Goal: Information Seeking & Learning: Learn about a topic

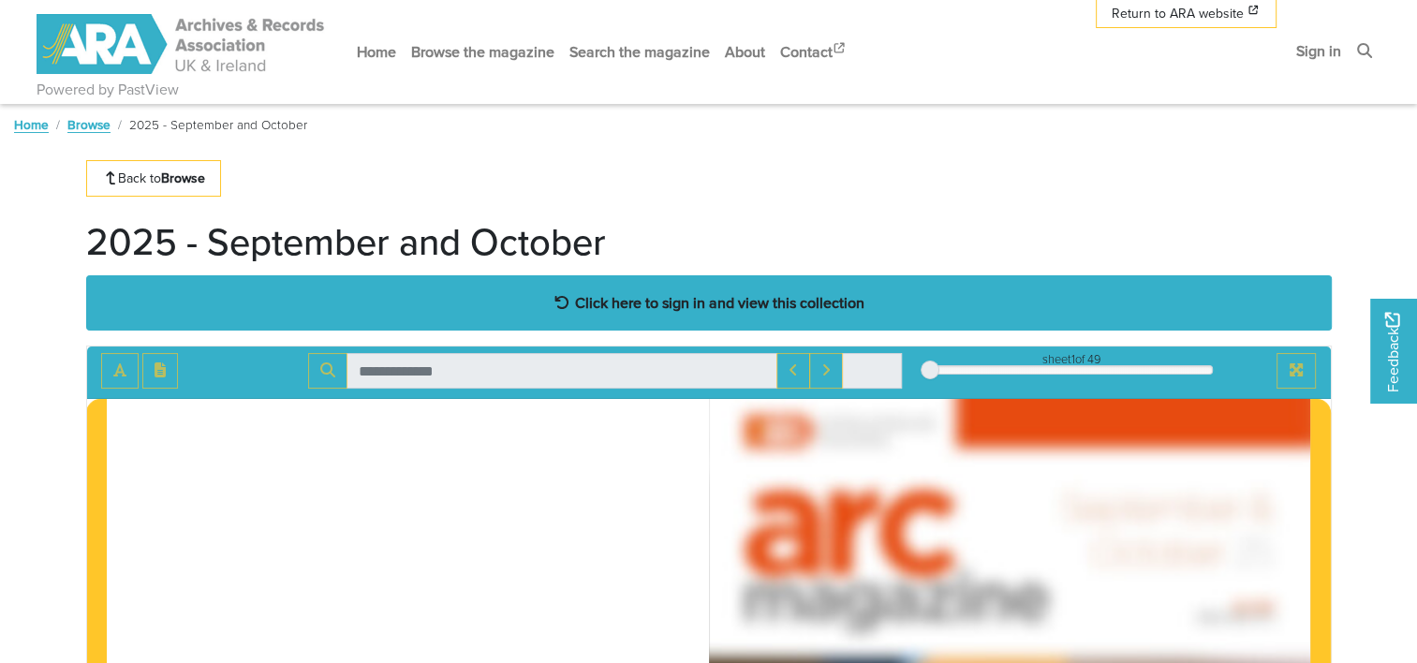
click at [787, 311] on strong "Click here to sign in and view this collection" at bounding box center [719, 302] width 289 height 21
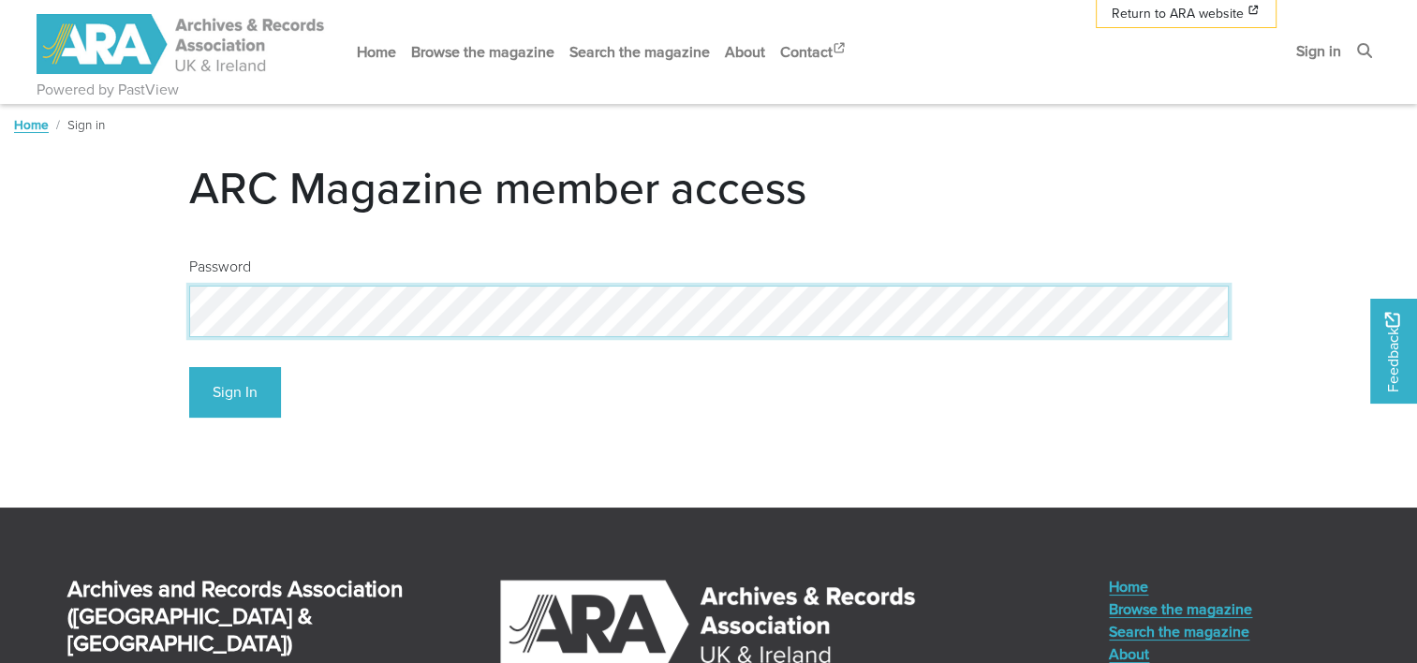
click at [189, 367] on button "Sign In" at bounding box center [235, 393] width 92 height 52
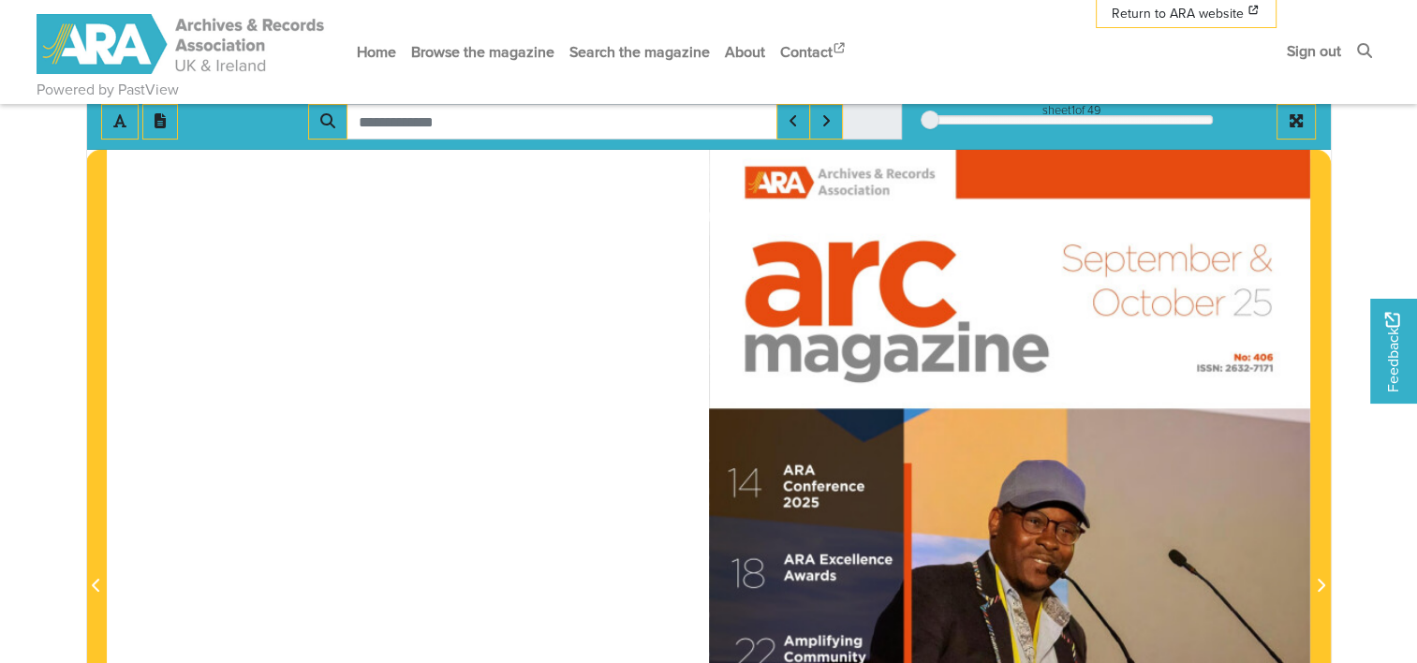
scroll to position [221, 0]
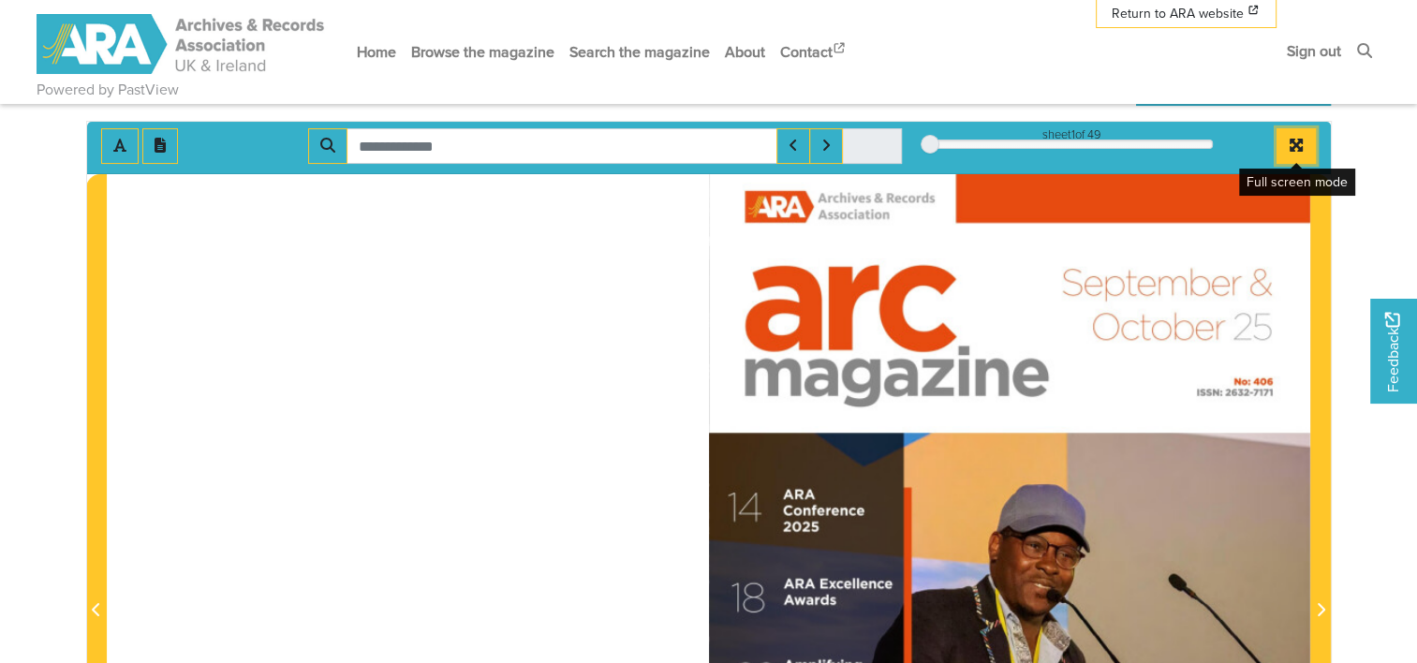
click at [1299, 145] on icon "Full screen mode" at bounding box center [1296, 145] width 15 height 15
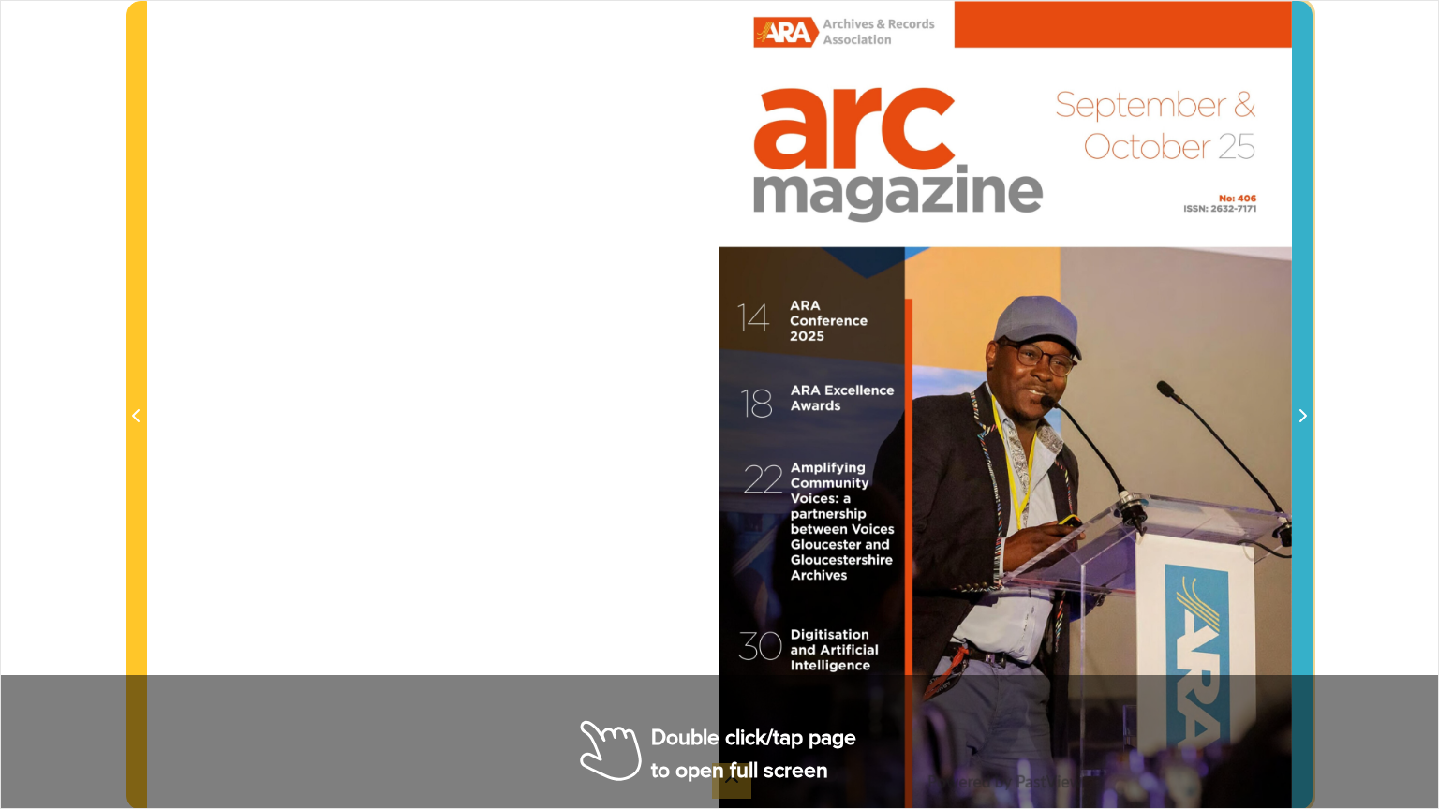
click at [1302, 423] on icon "Next Page" at bounding box center [1301, 415] width 9 height 15
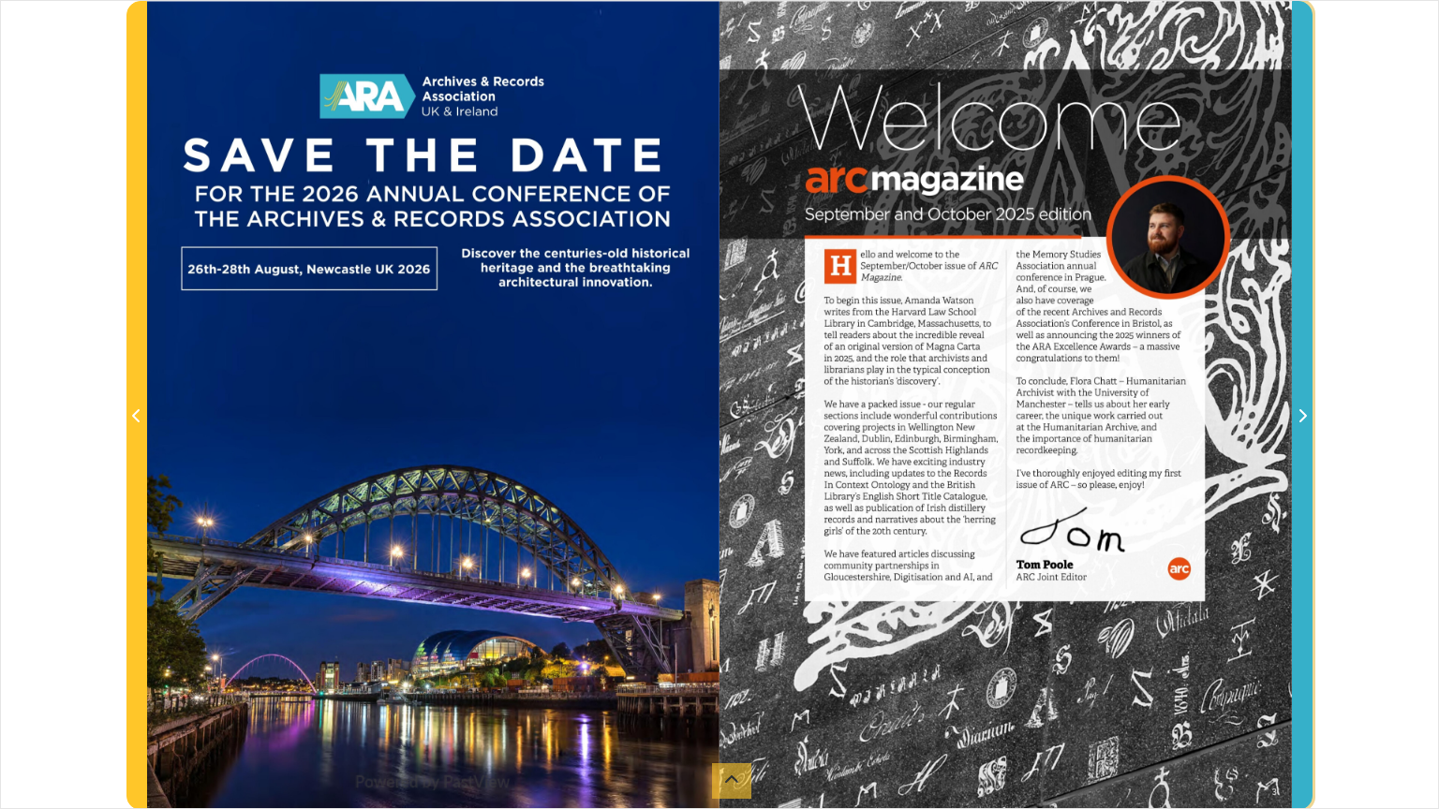
click at [1302, 423] on icon "Next Page" at bounding box center [1301, 415] width 9 height 15
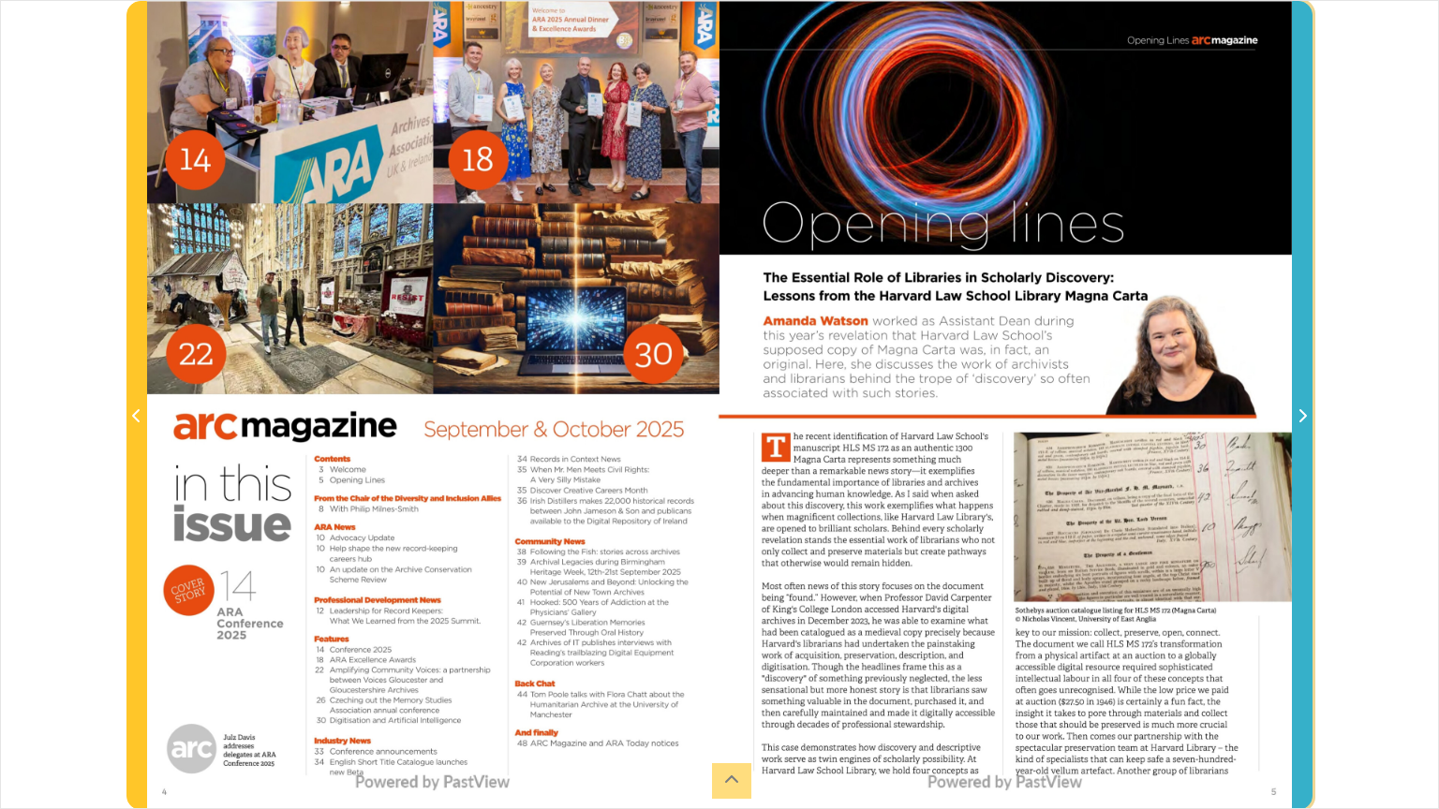
click at [1302, 423] on icon "Next Page" at bounding box center [1301, 415] width 9 height 15
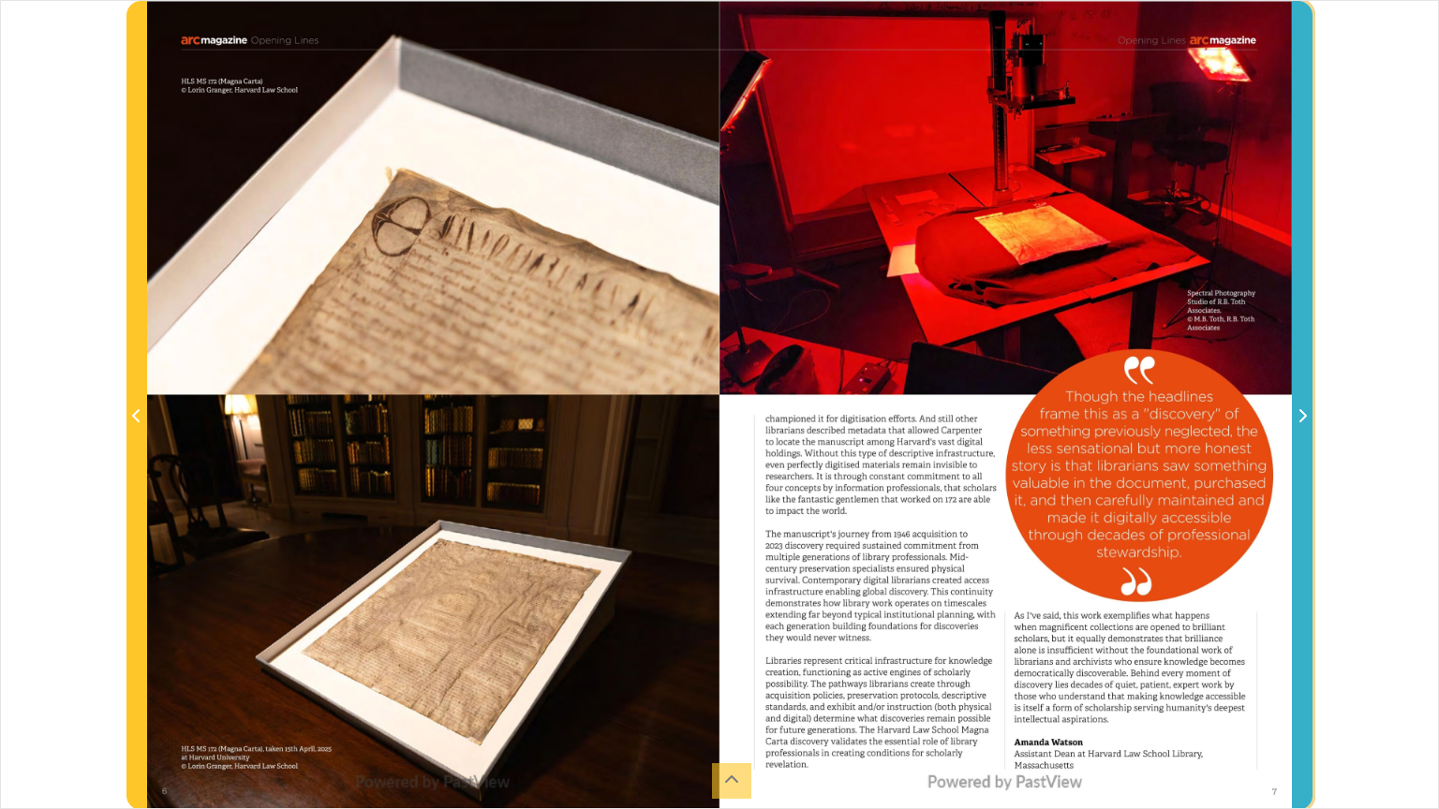
click at [1302, 423] on icon "Next Page" at bounding box center [1301, 415] width 9 height 15
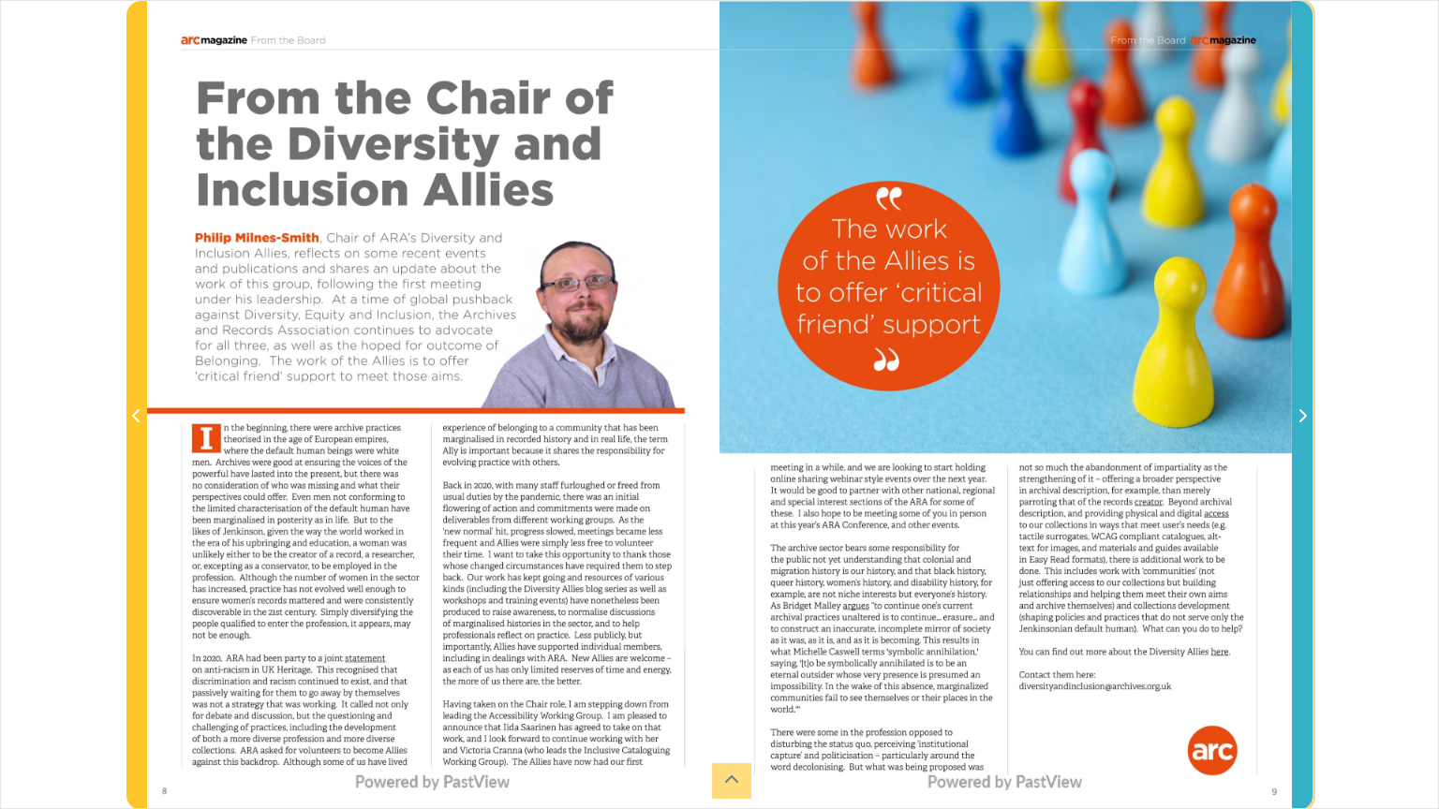
click at [1302, 423] on icon "Next Page" at bounding box center [1301, 415] width 9 height 15
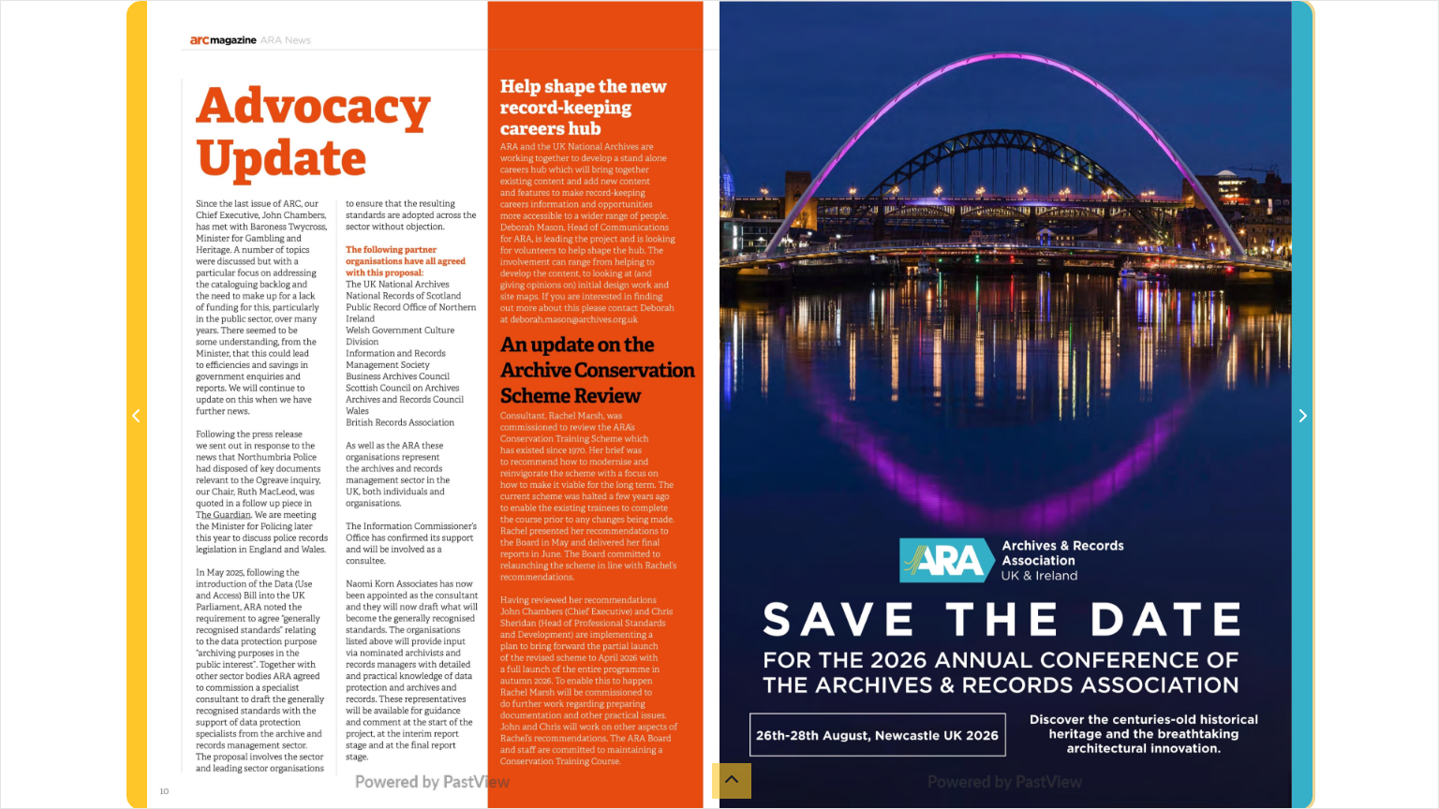
click at [1302, 423] on icon "Next Page" at bounding box center [1301, 415] width 9 height 15
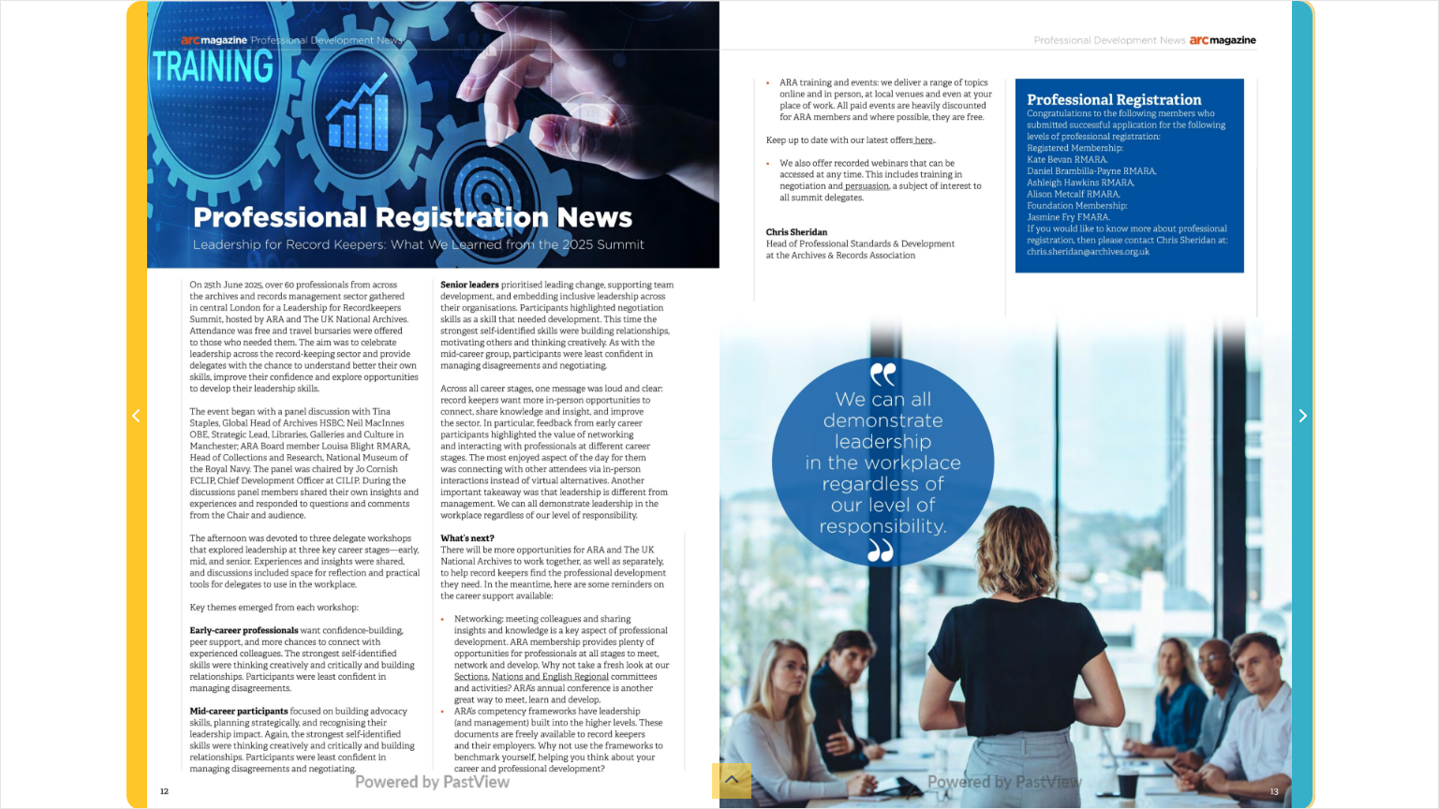
click at [1302, 423] on icon "Next Page" at bounding box center [1301, 415] width 9 height 15
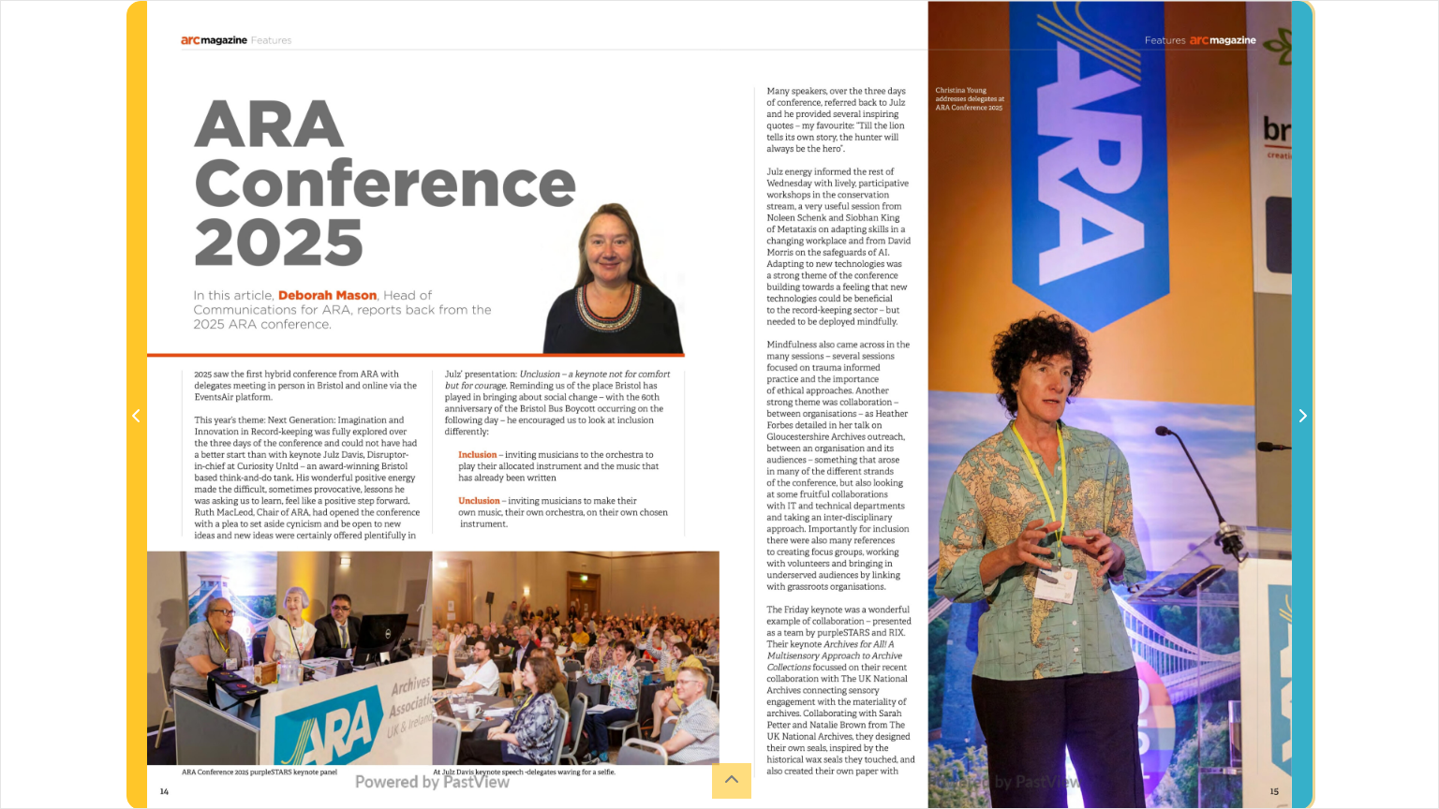
click at [1302, 423] on icon "Next Page" at bounding box center [1301, 415] width 9 height 15
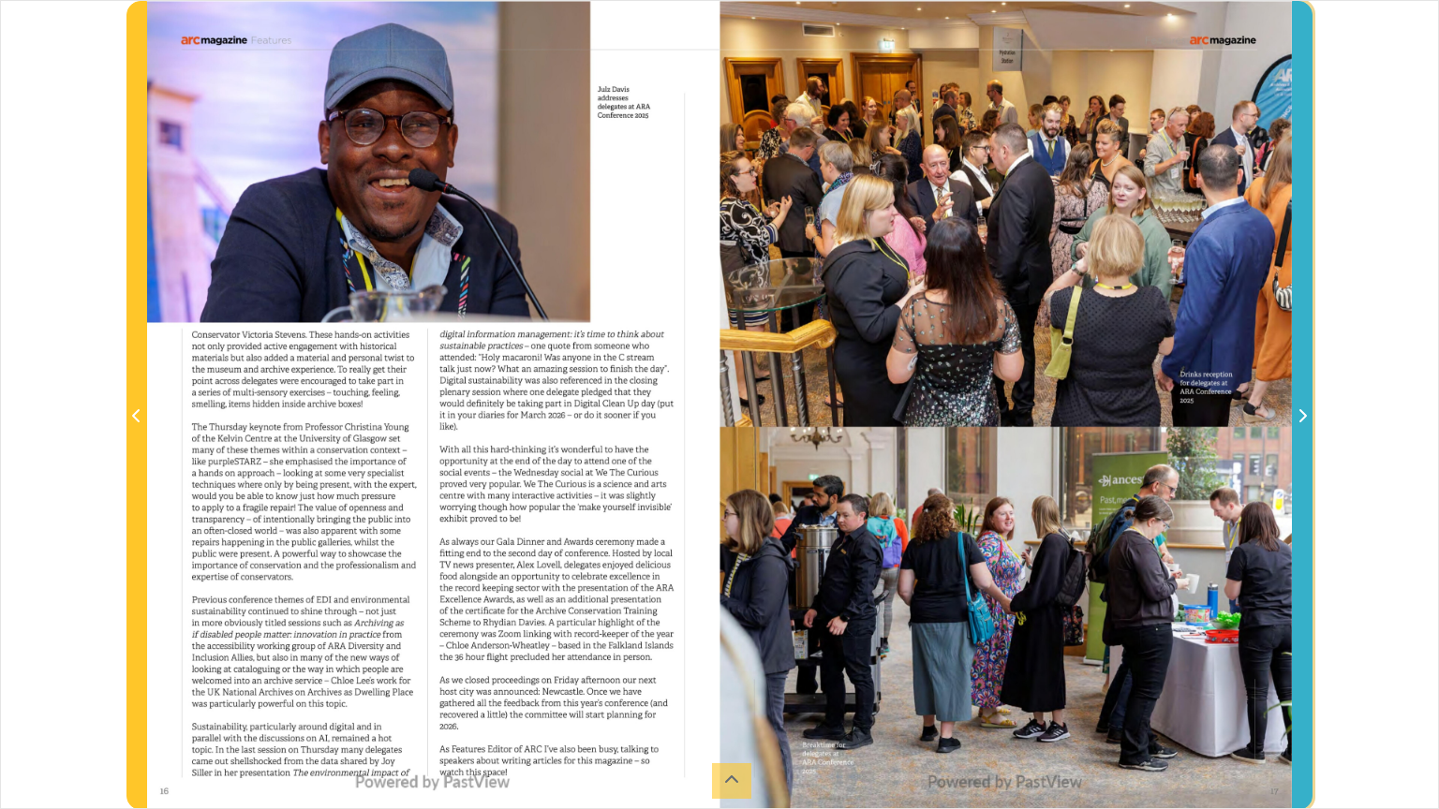
click at [1302, 423] on icon "Next Page" at bounding box center [1301, 415] width 9 height 15
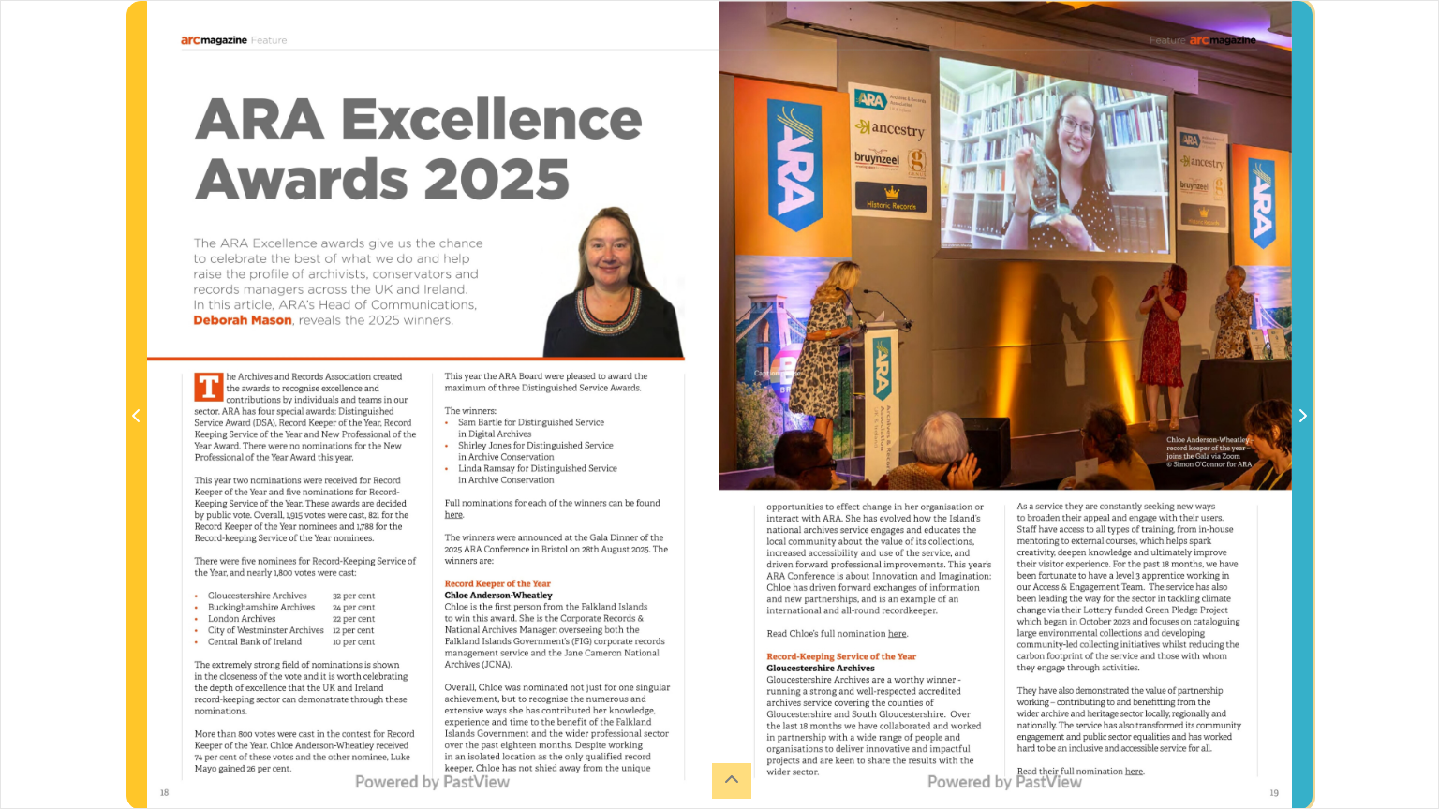
click at [1302, 423] on icon "Next Page" at bounding box center [1301, 415] width 9 height 15
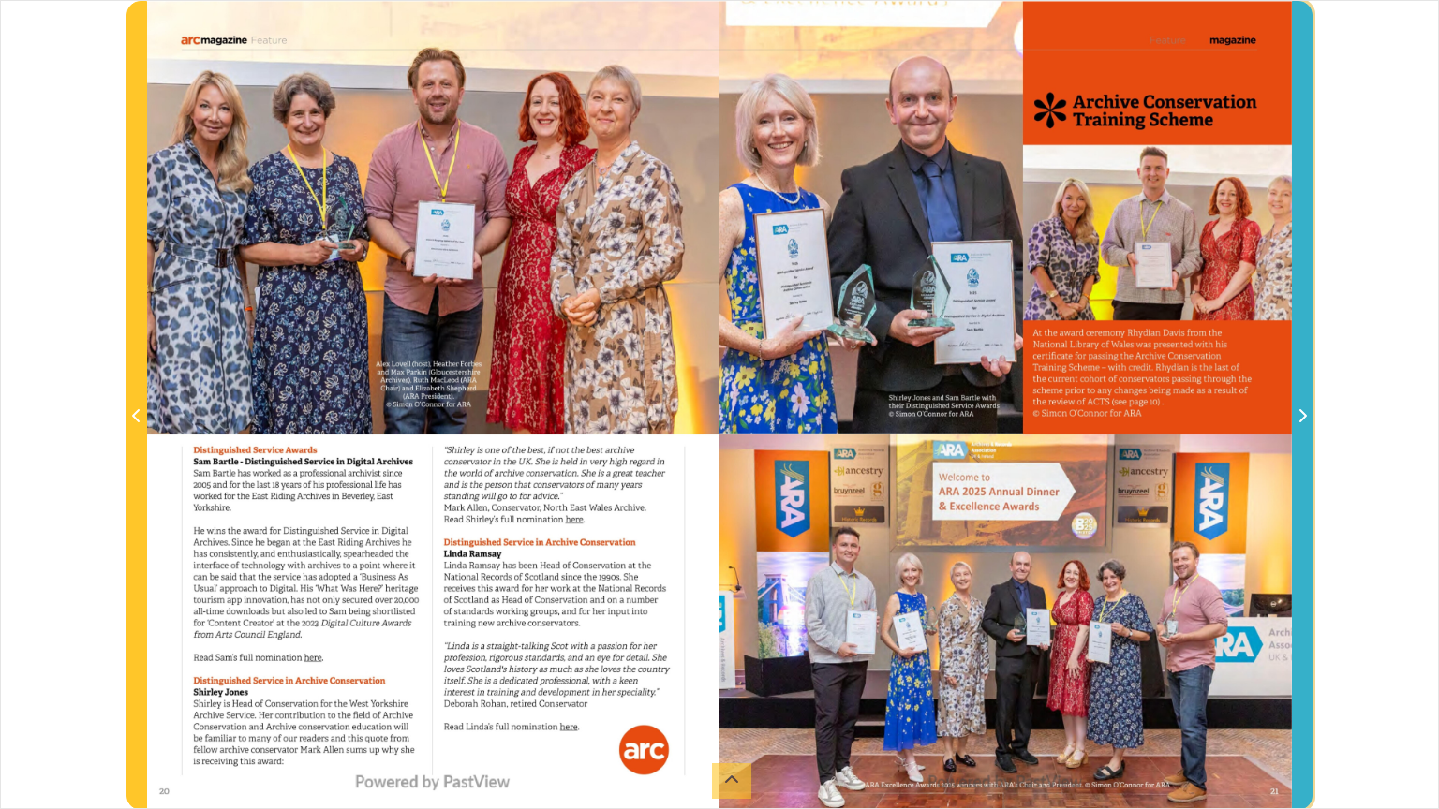
click at [1302, 423] on icon "Next Page" at bounding box center [1301, 415] width 9 height 15
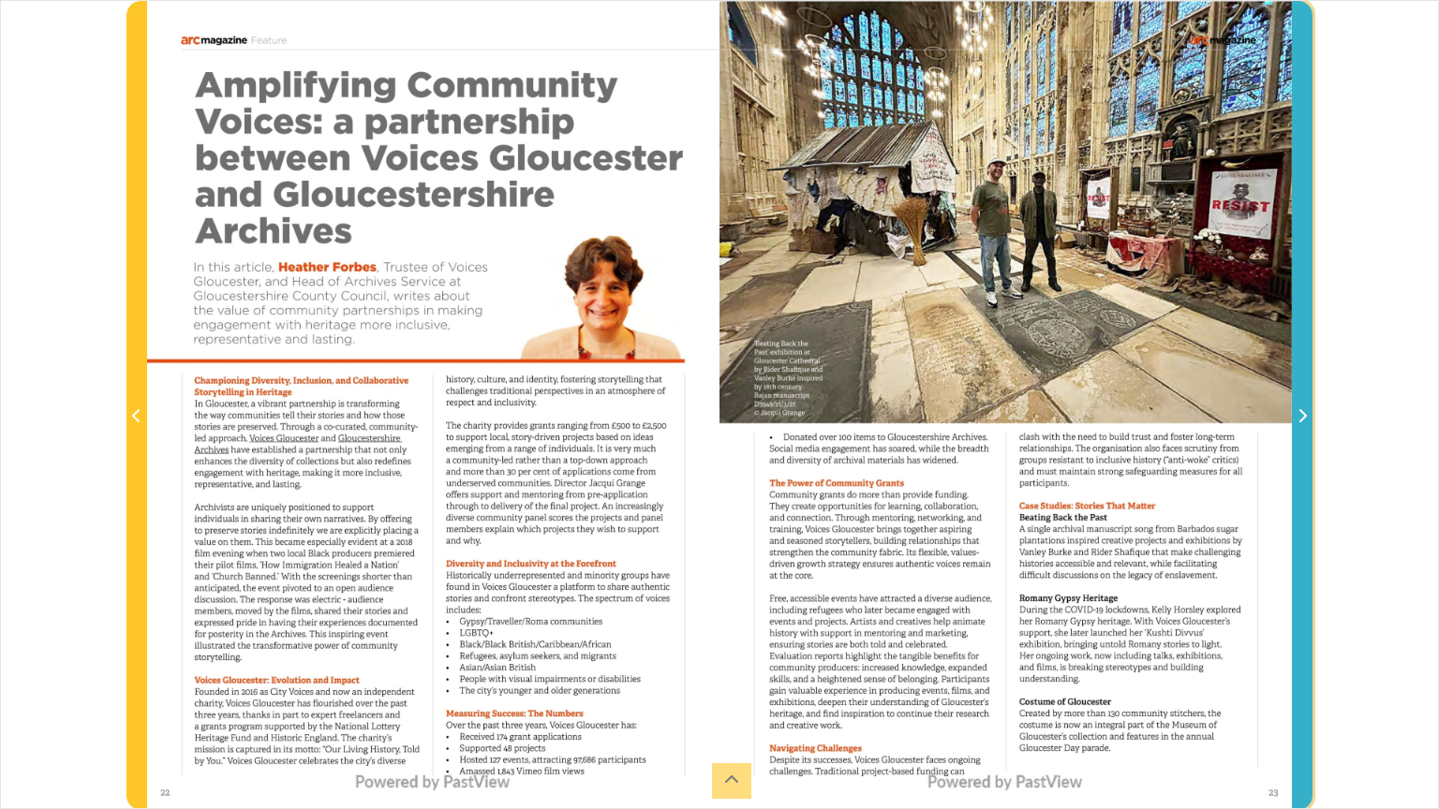
click at [1302, 423] on icon "Next Page" at bounding box center [1301, 415] width 9 height 15
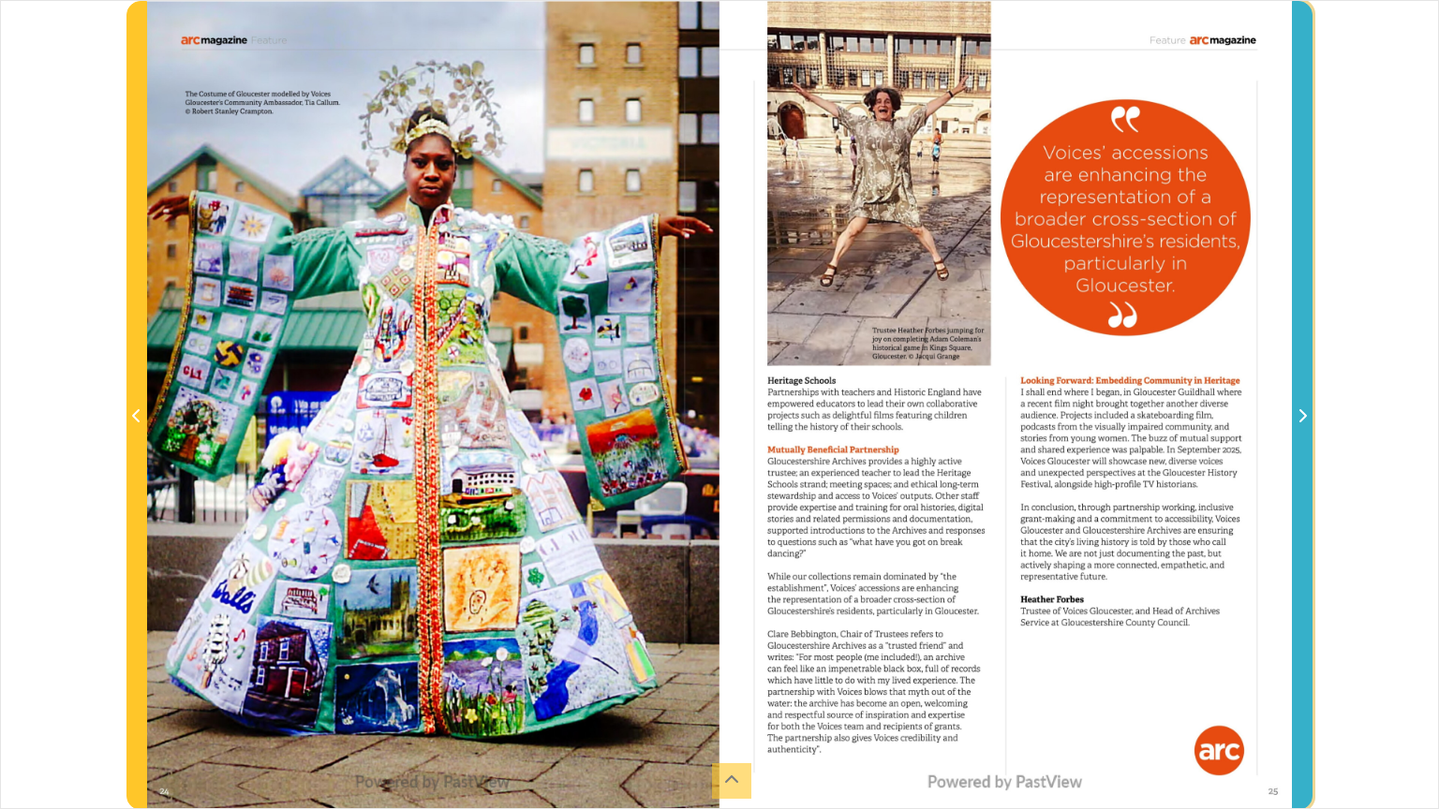
click at [1302, 423] on icon "Next Page" at bounding box center [1301, 415] width 9 height 15
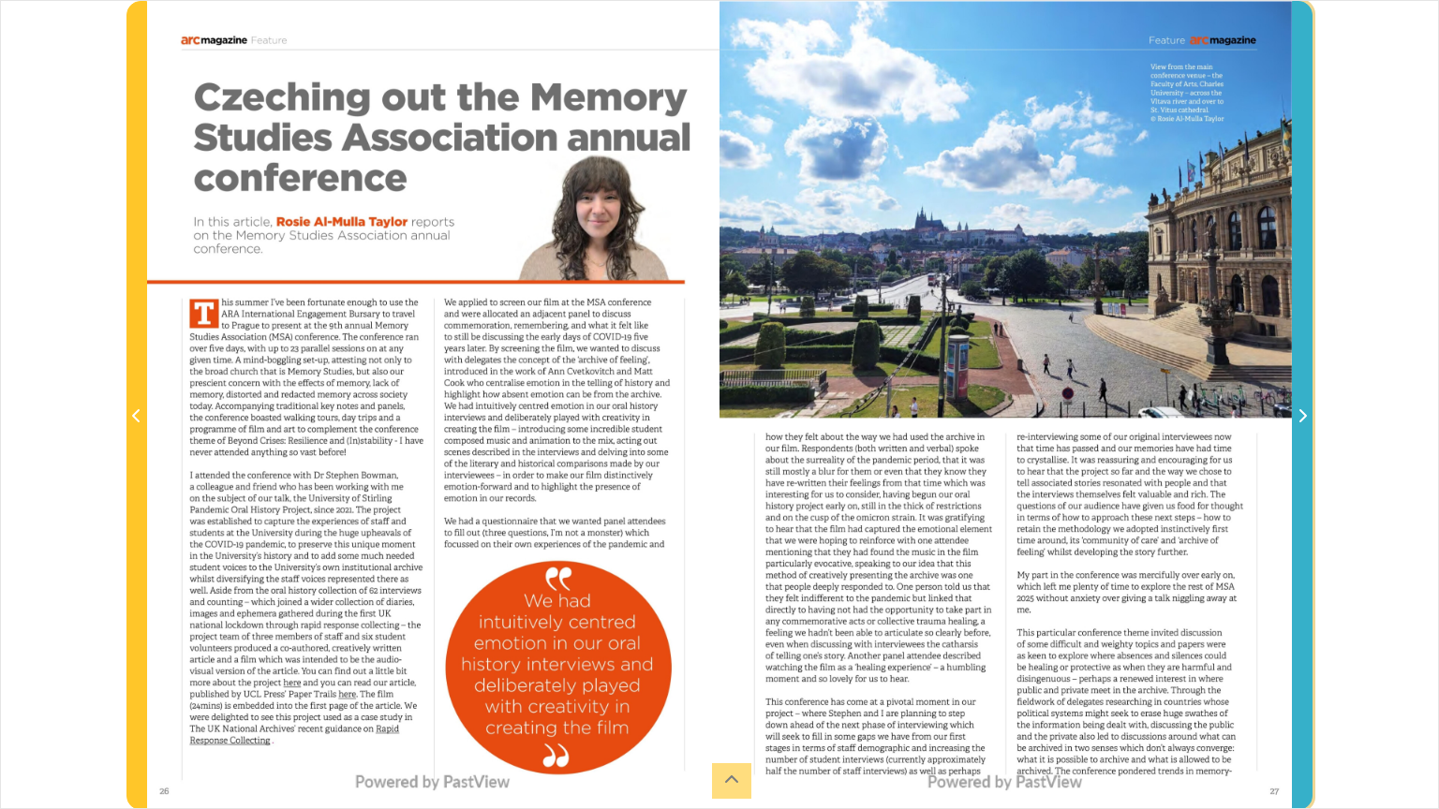
click at [1302, 423] on icon "Next Page" at bounding box center [1301, 415] width 9 height 15
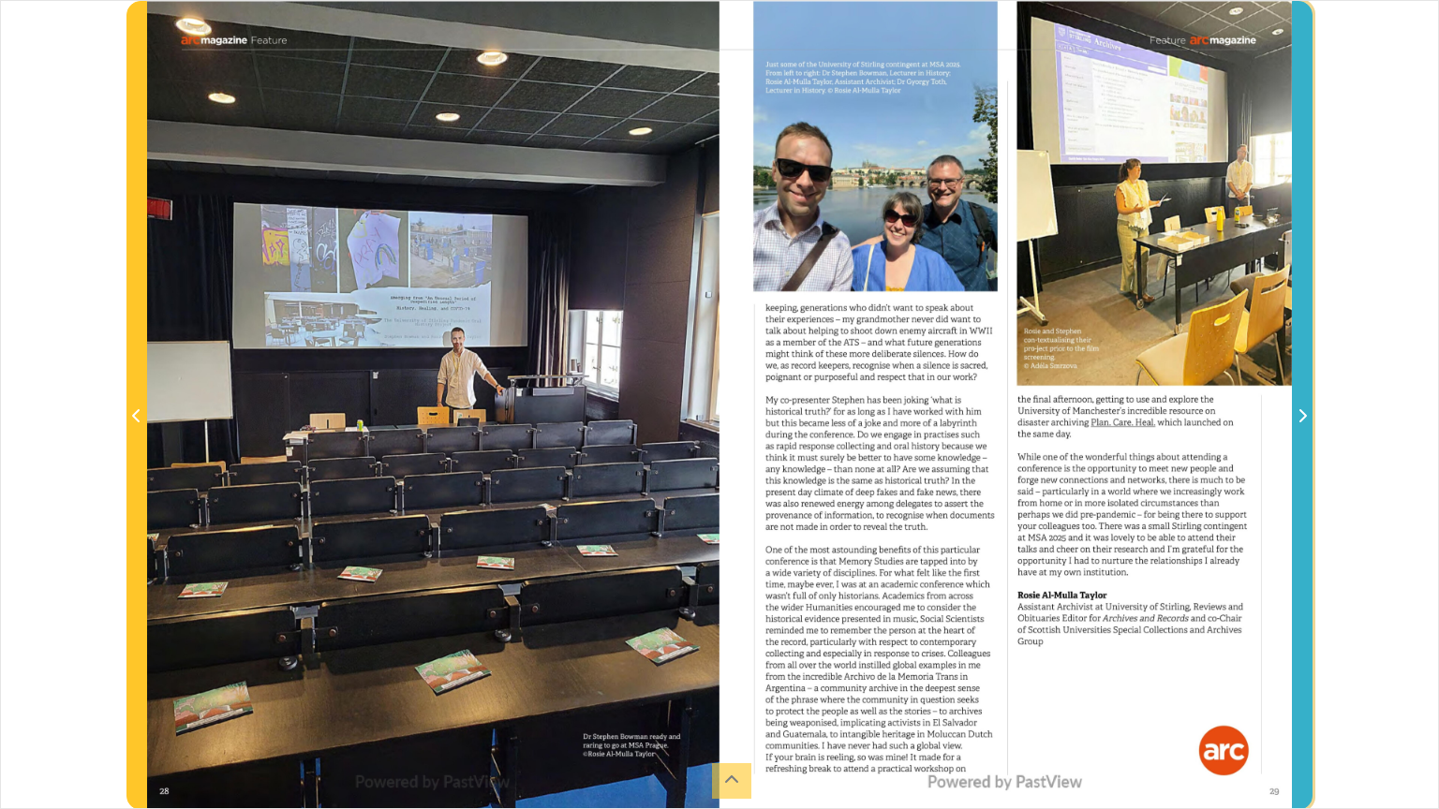
click at [1302, 423] on icon "Next Page" at bounding box center [1301, 415] width 9 height 15
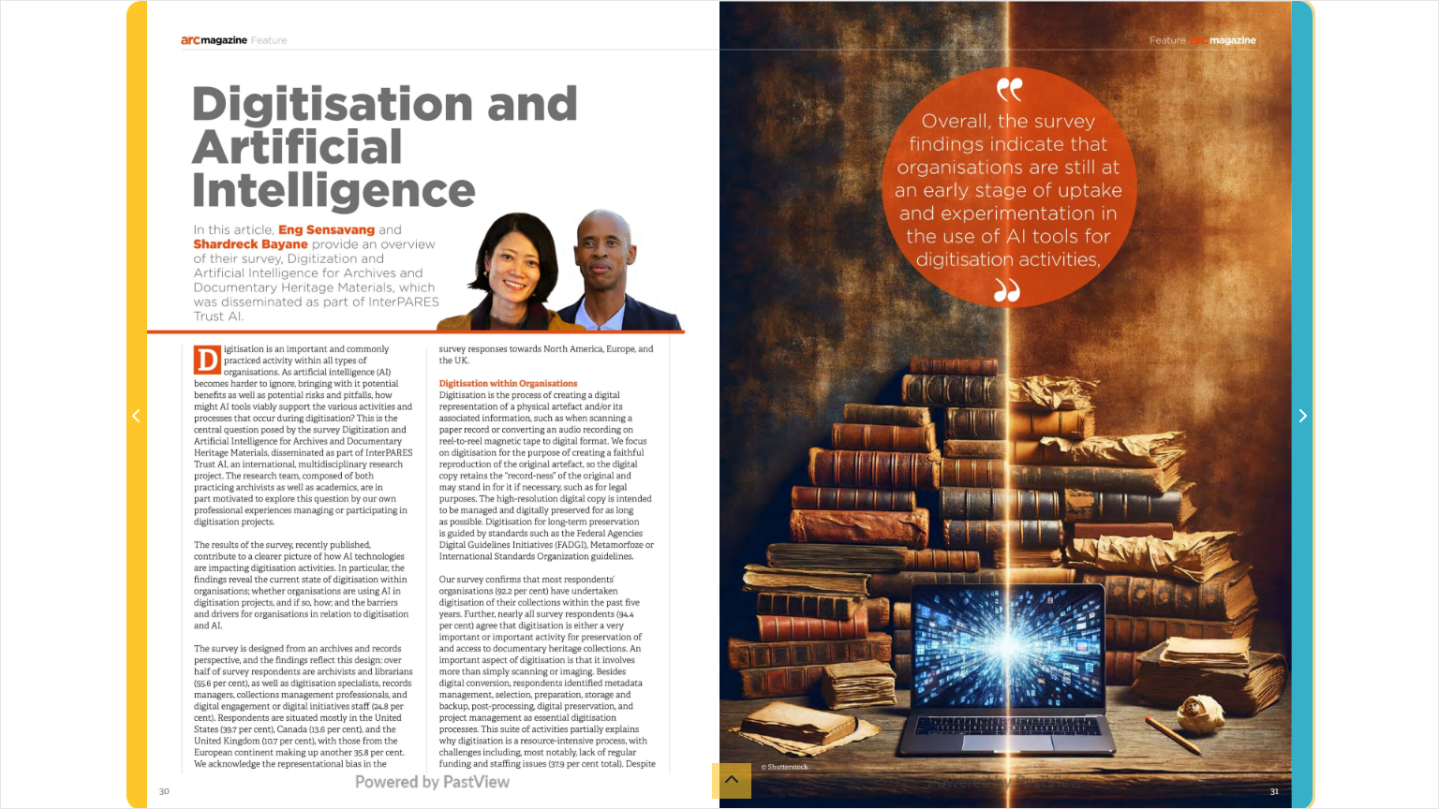
click at [1302, 423] on icon "Next Page" at bounding box center [1301, 415] width 9 height 15
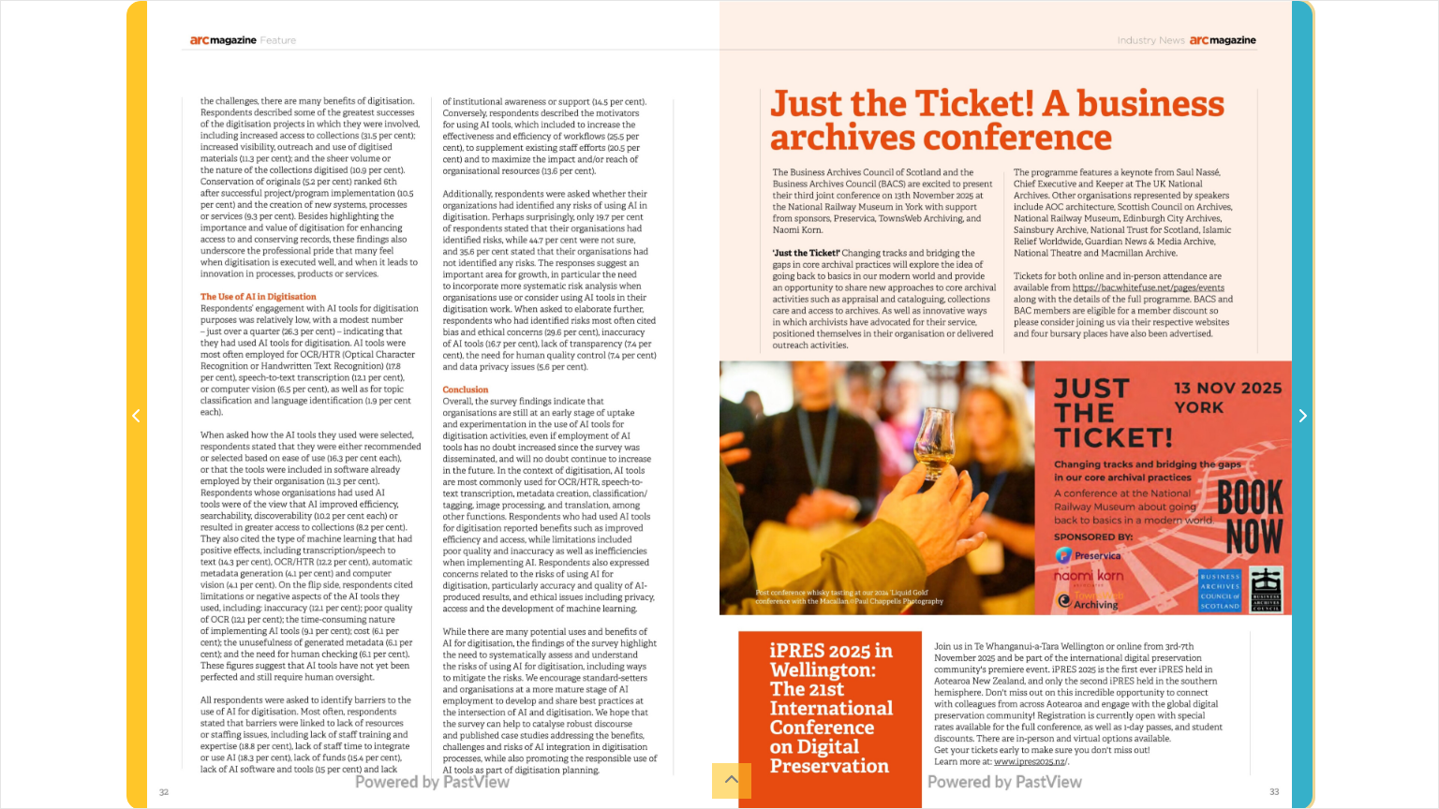
click at [1302, 423] on icon "Next Page" at bounding box center [1301, 415] width 9 height 15
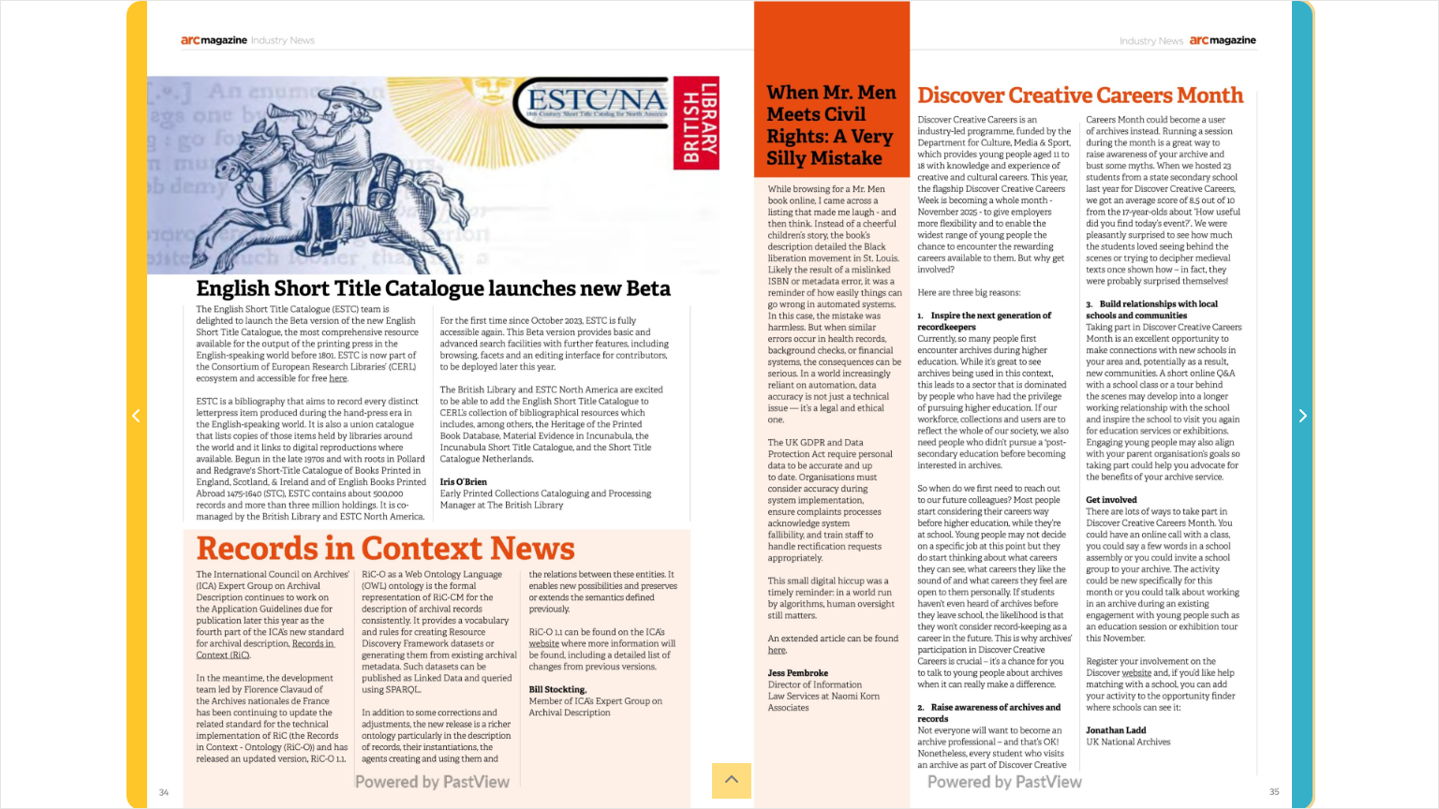
click at [1302, 423] on icon "Next Page" at bounding box center [1301, 415] width 9 height 15
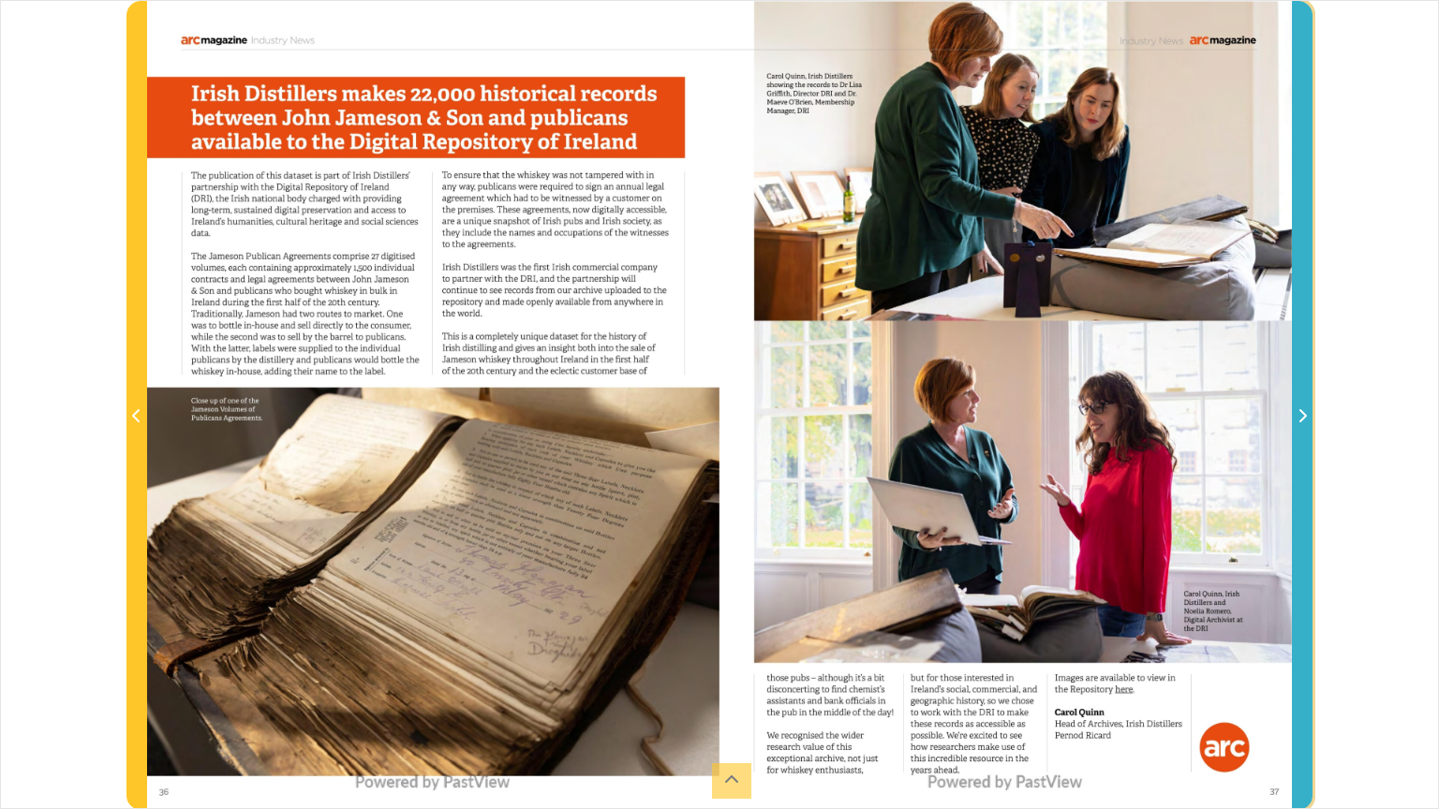
click at [1302, 423] on icon "Next Page" at bounding box center [1301, 415] width 9 height 15
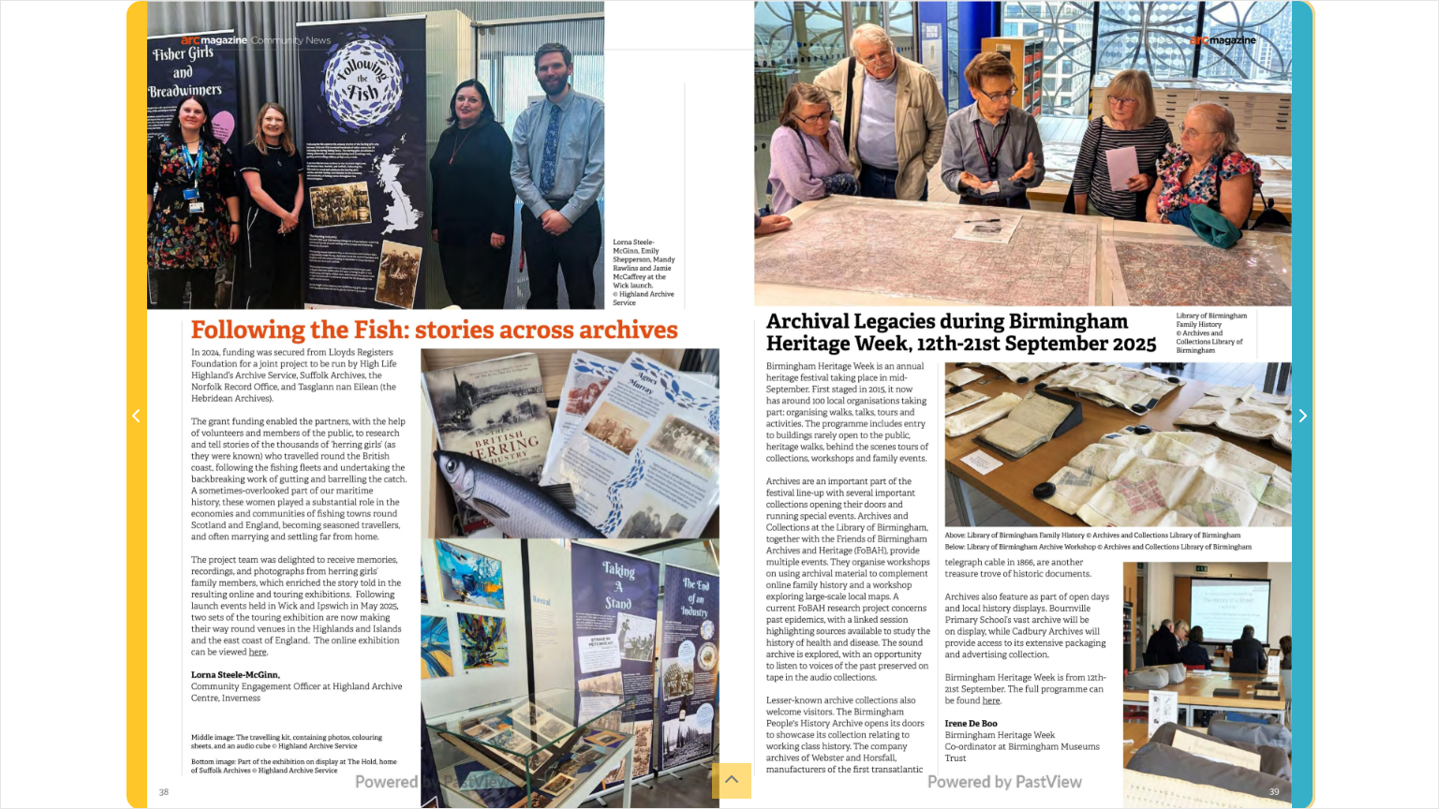
click at [1302, 423] on icon "Next Page" at bounding box center [1301, 415] width 9 height 15
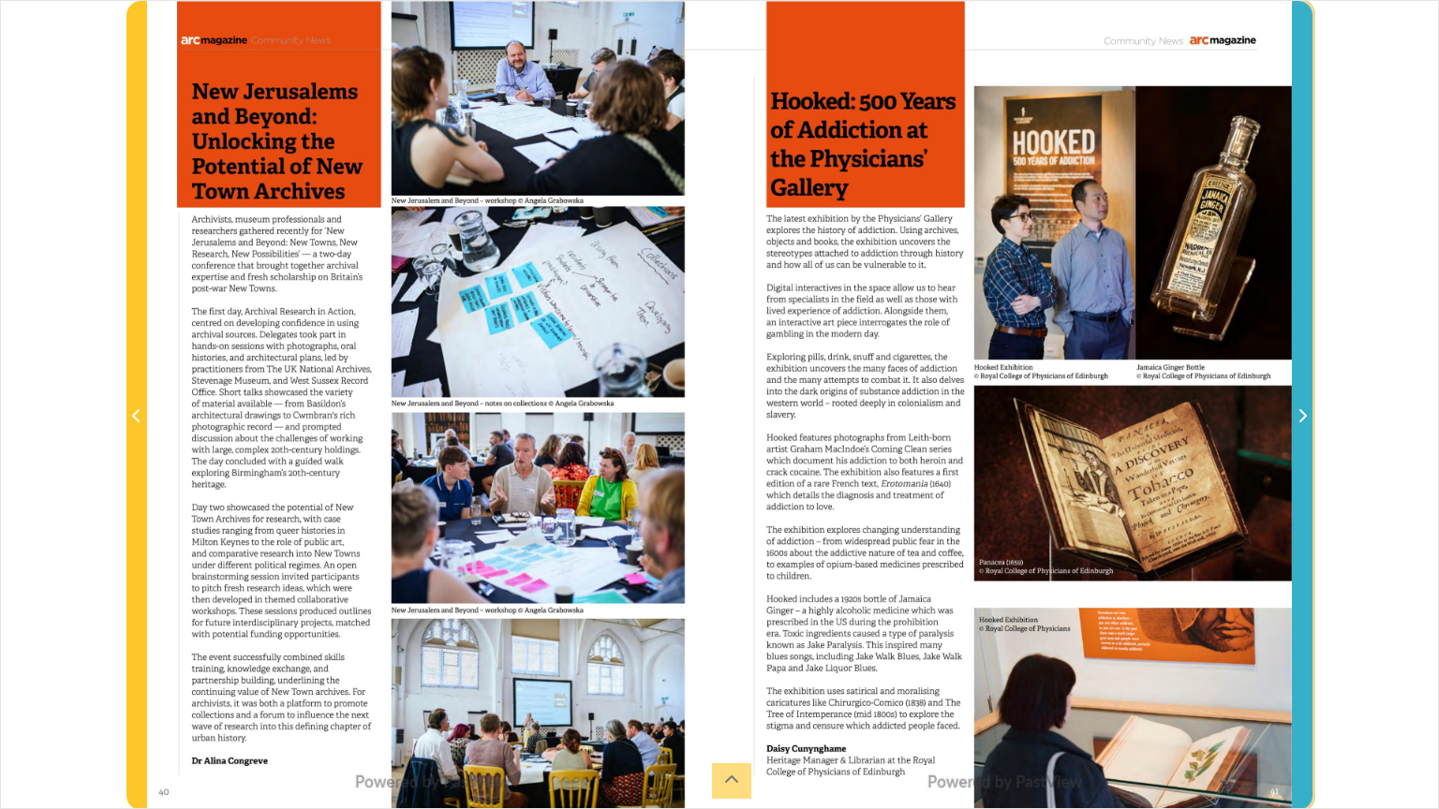
click at [1302, 423] on icon "Next Page" at bounding box center [1301, 415] width 9 height 15
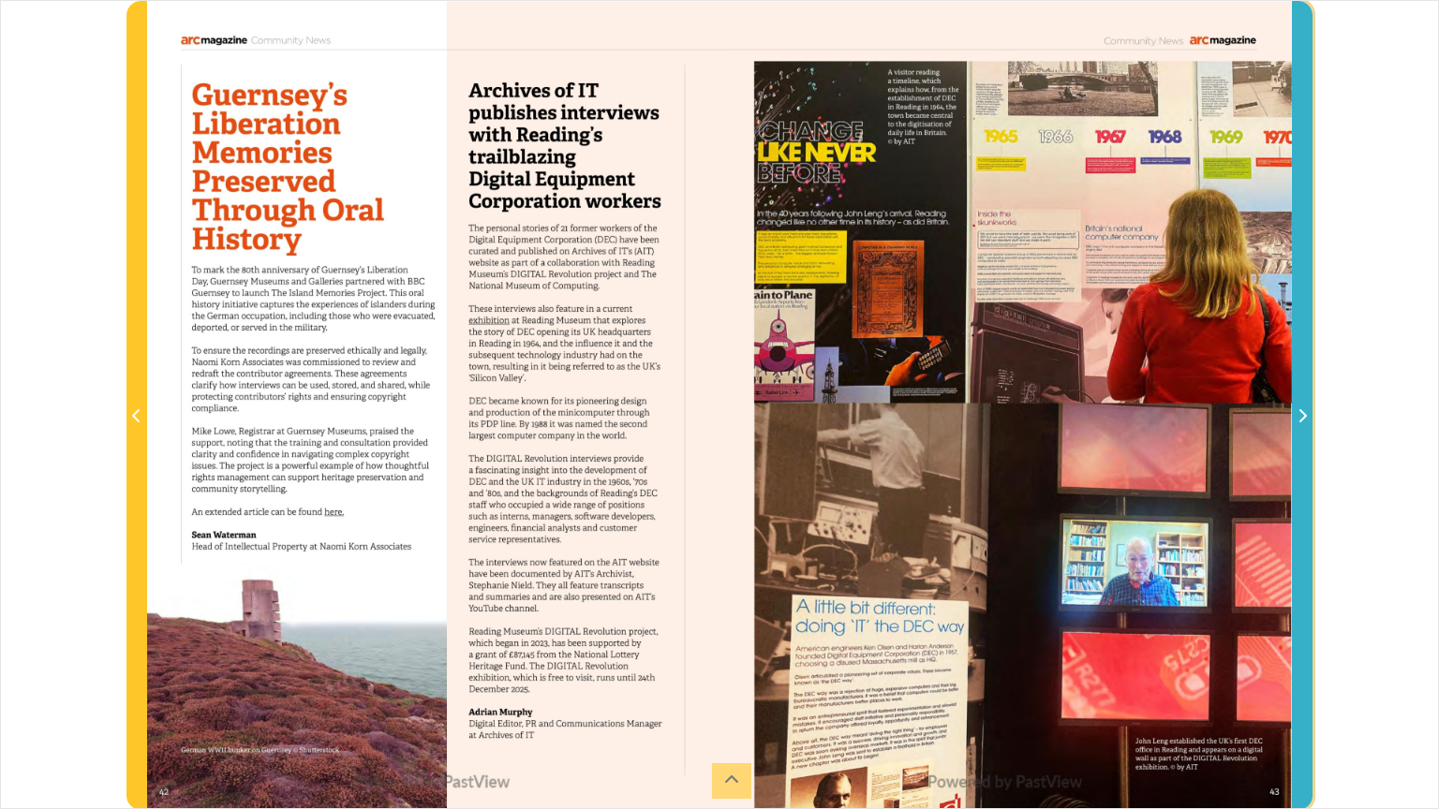
click at [1302, 423] on icon "Next Page" at bounding box center [1301, 415] width 9 height 15
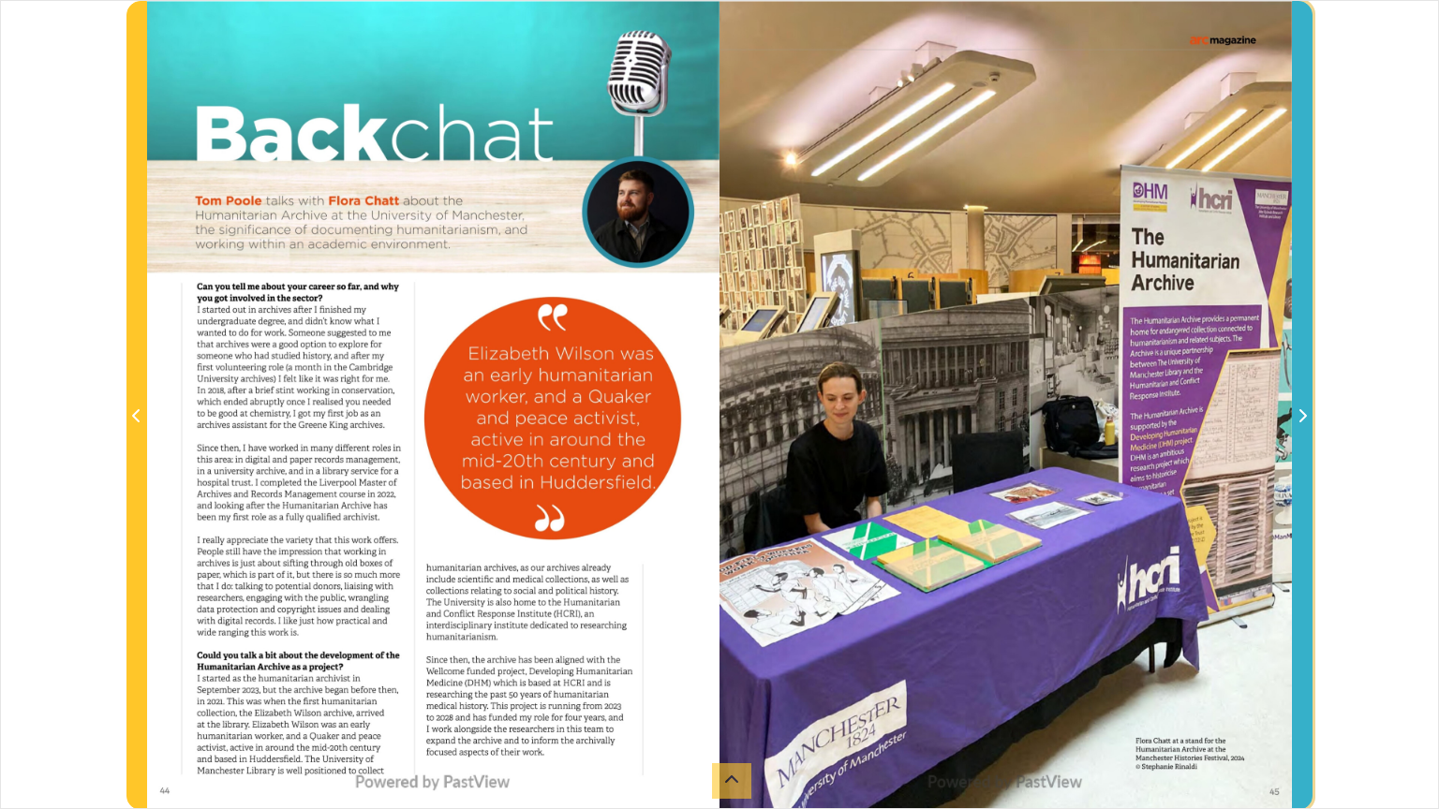
click at [1302, 423] on icon "Next Page" at bounding box center [1301, 415] width 9 height 15
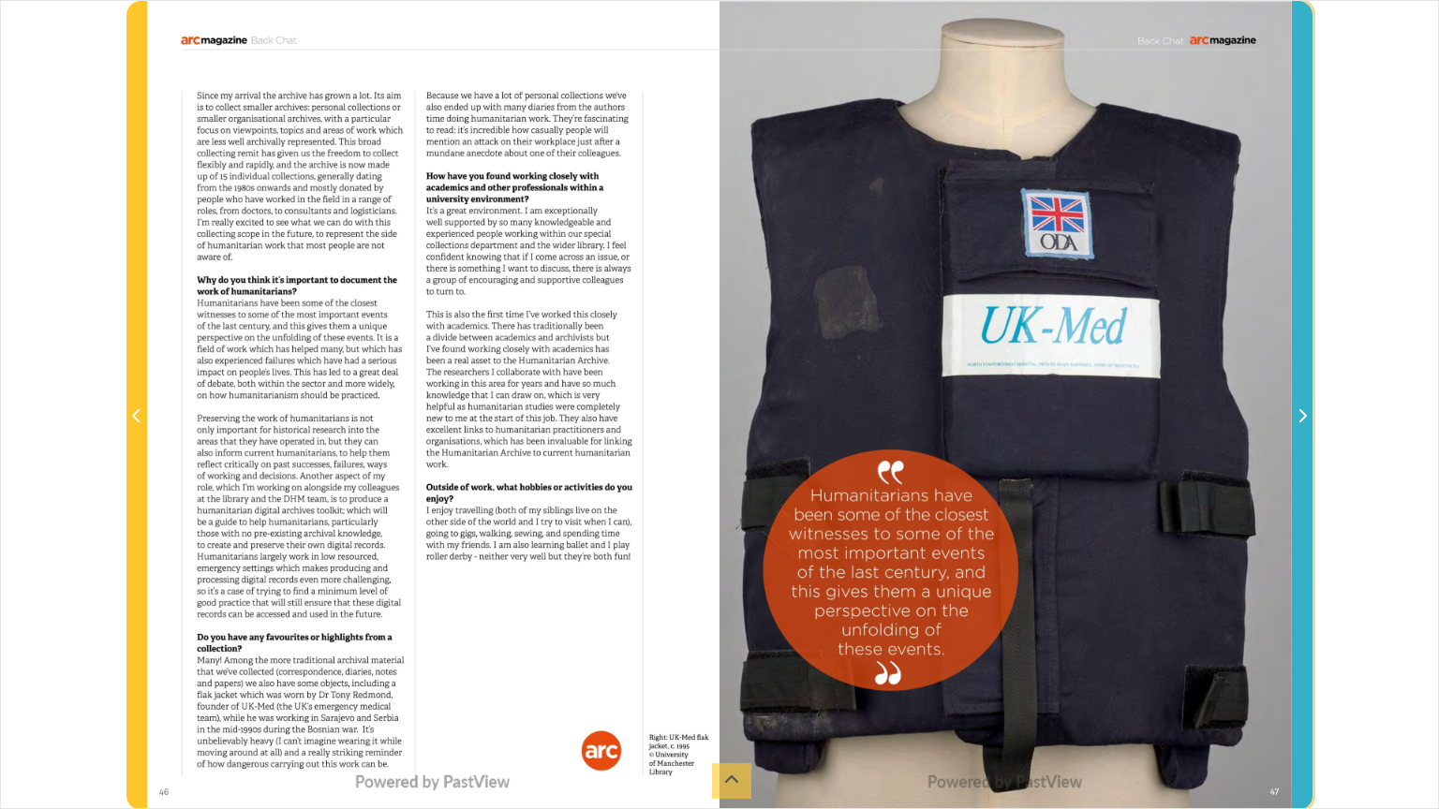
click at [1302, 423] on icon "Next Page" at bounding box center [1301, 415] width 9 height 15
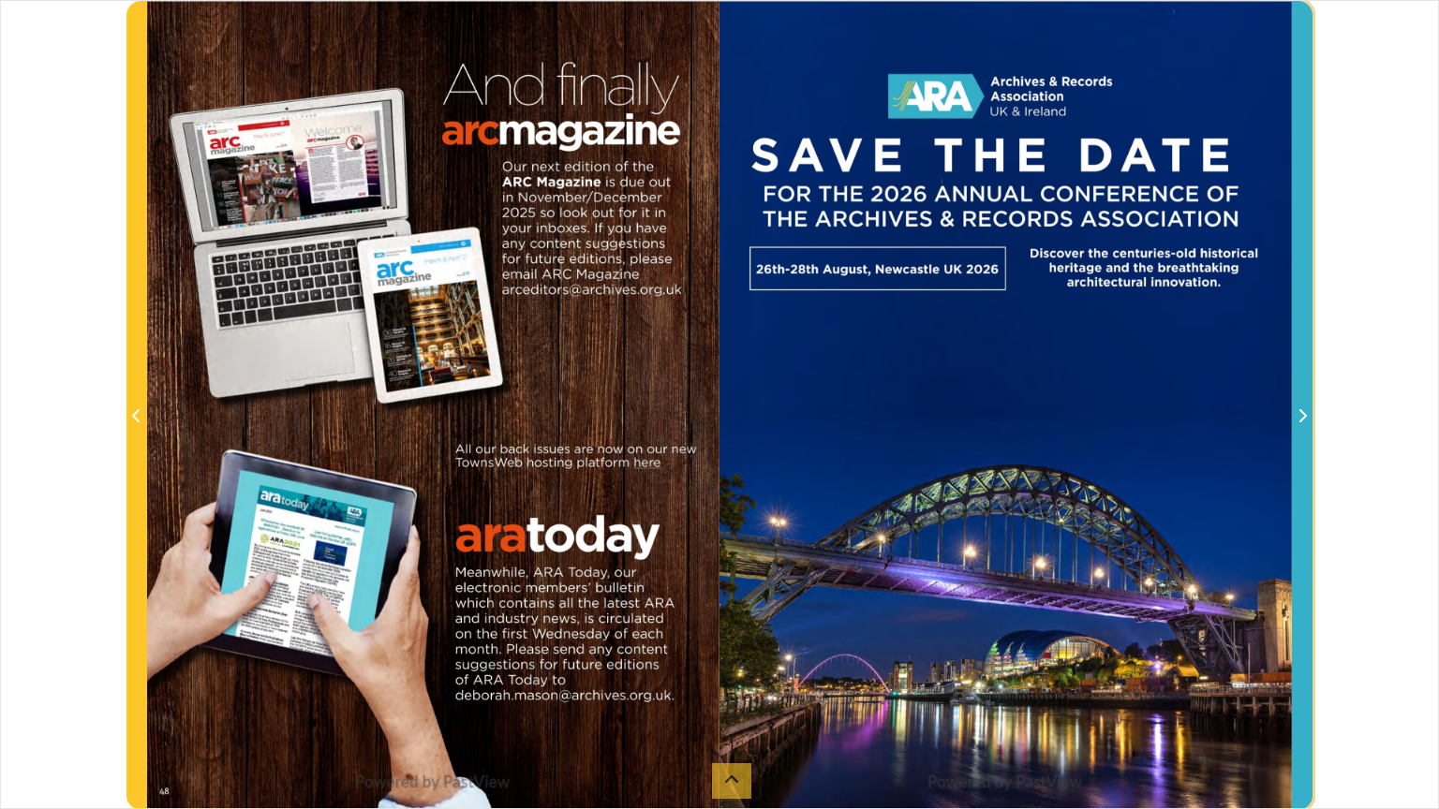
click at [1302, 423] on icon "Next Page" at bounding box center [1301, 415] width 9 height 15
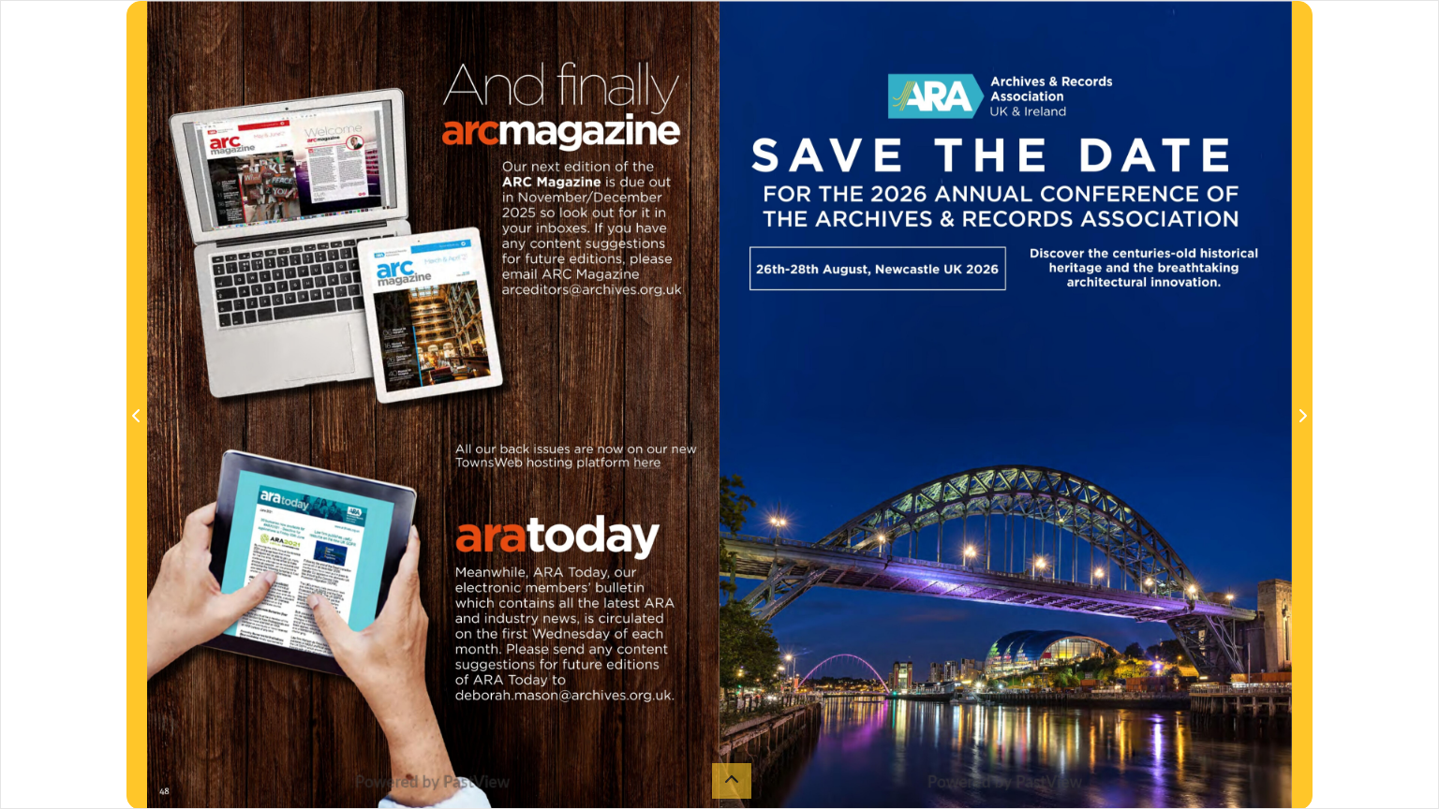
click at [1416, 435] on div "sheet 48 of 49 48 **" at bounding box center [719, 404] width 1439 height 809
click at [737, 662] on icon at bounding box center [731, 780] width 15 height 15
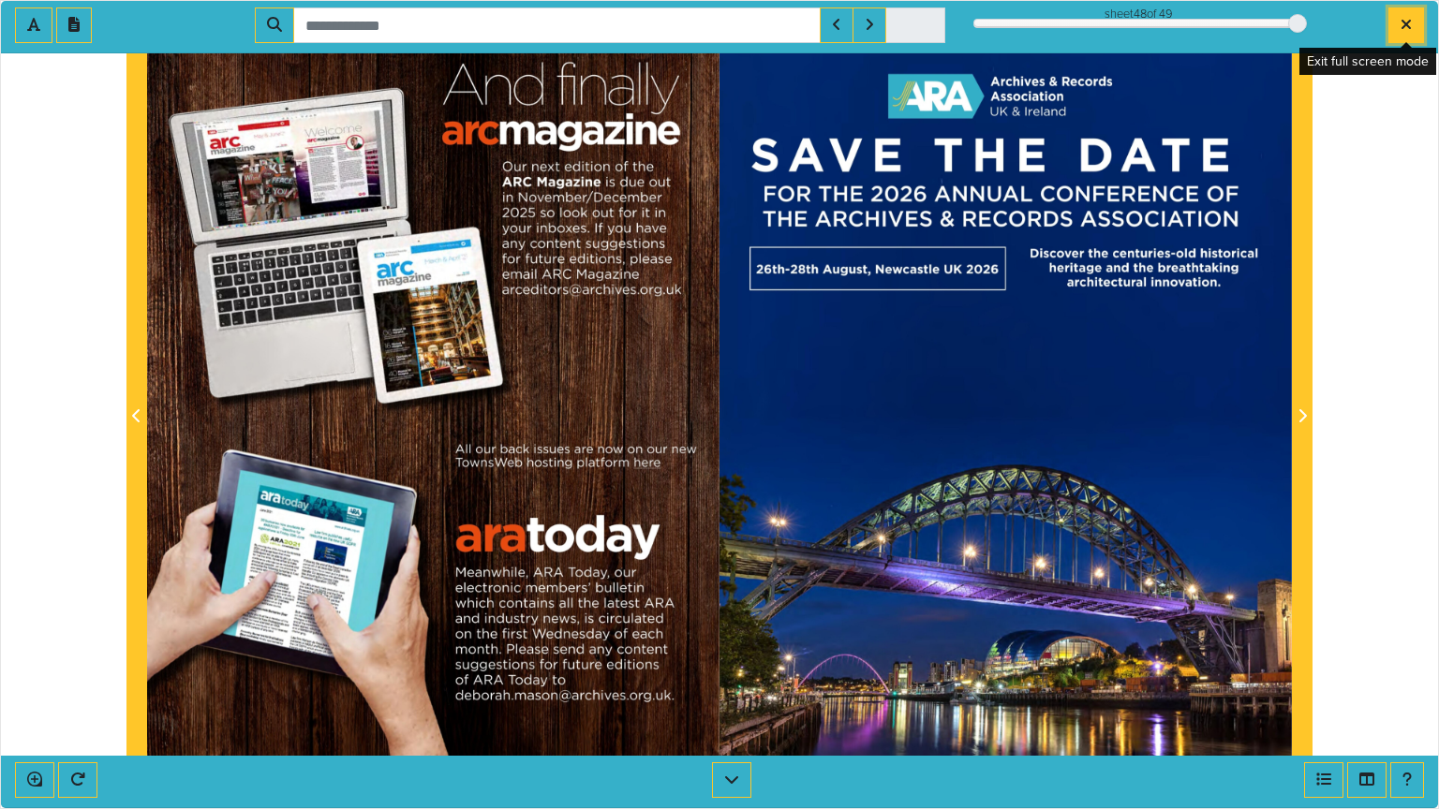
click at [1411, 19] on icon "Exit full screen mode" at bounding box center [1405, 24] width 11 height 15
